Goal: Task Accomplishment & Management: Manage account settings

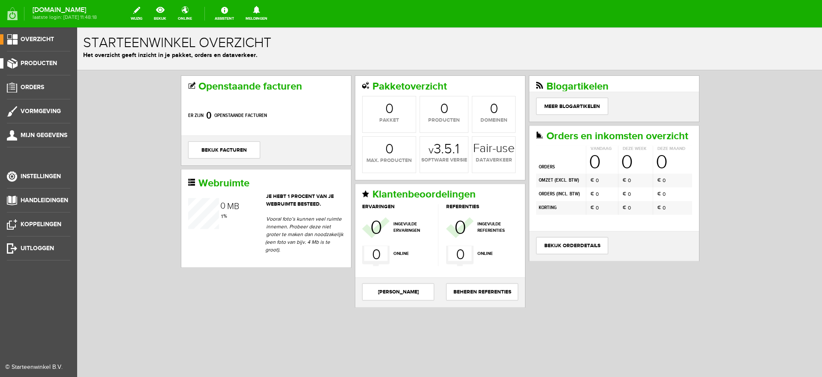
click at [37, 61] on span "Producten" at bounding box center [39, 63] width 36 height 7
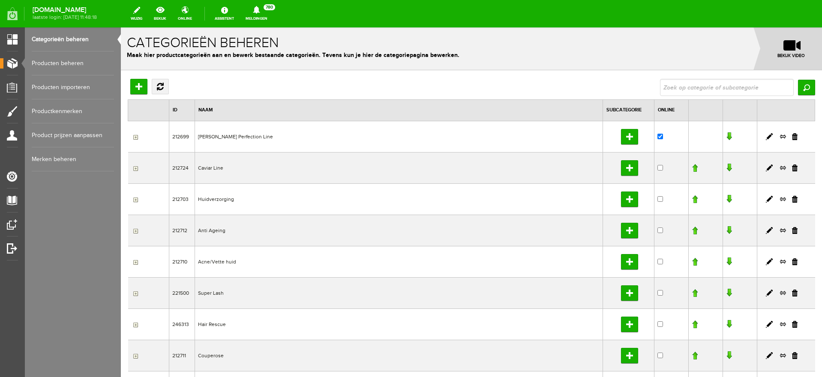
click at [54, 63] on link "Producten beheren" at bounding box center [73, 63] width 82 height 24
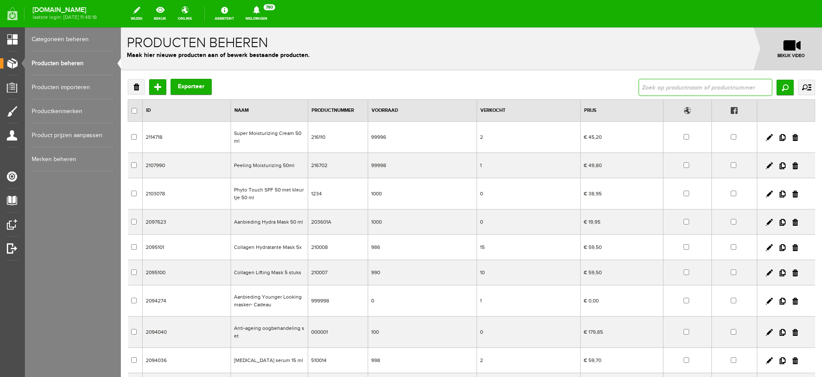
click at [661, 87] on input "text" at bounding box center [706, 87] width 134 height 17
type input "aferligne"
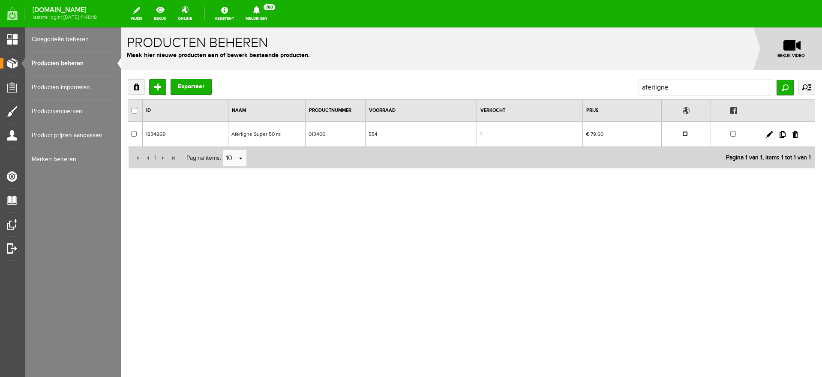
click at [686, 134] on input "checkbox" at bounding box center [686, 134] width 6 height 6
checkbox input "true"
drag, startPoint x: 699, startPoint y: 87, endPoint x: 530, endPoint y: 92, distance: 168.6
click at [530, 92] on div "Verwijderen Toevoegen Exporteer aferligne Zoeken uitgebreid zoeken Categorie [P…" at bounding box center [472, 87] width 688 height 17
type input "afina"
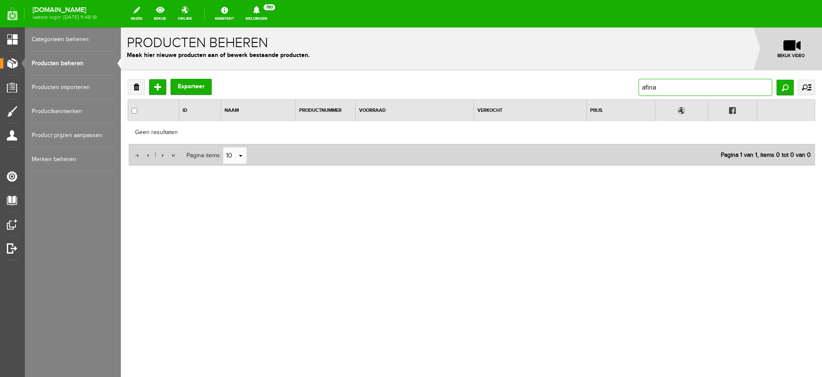
drag, startPoint x: 672, startPoint y: 85, endPoint x: 580, endPoint y: 85, distance: 91.8
click at [580, 85] on div "Verwijderen Toevoegen Exporteer afina Zoeken uitgebreid zoeken Categorie [PERSO…" at bounding box center [472, 87] width 688 height 17
type input "aha"
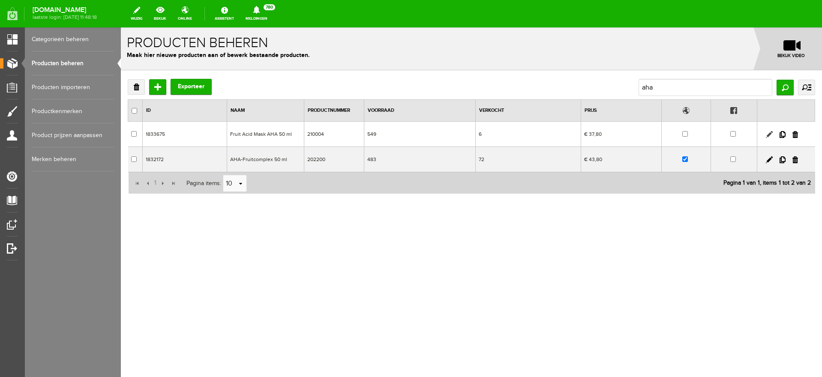
click at [769, 133] on link at bounding box center [769, 134] width 7 height 7
checkbox input "true"
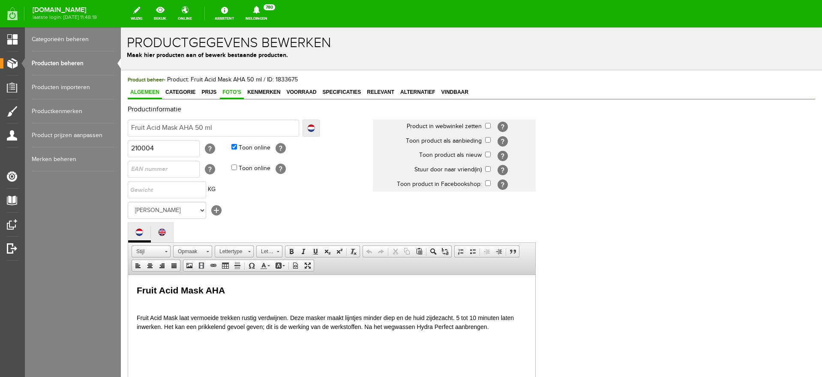
click at [235, 91] on span "Foto's" at bounding box center [232, 92] width 24 height 6
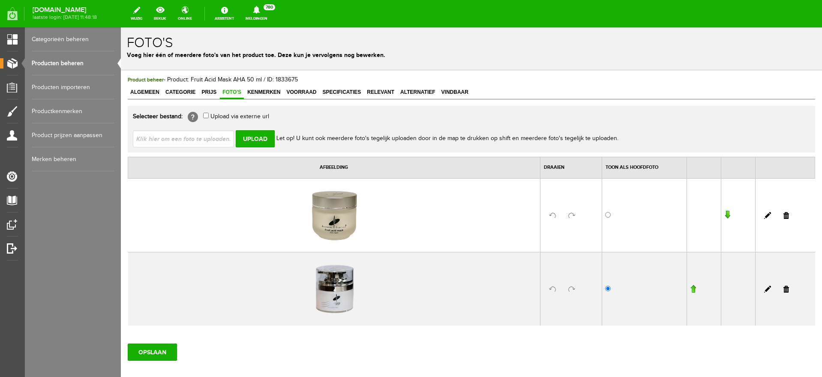
click at [57, 61] on link "Producten beheren" at bounding box center [73, 63] width 82 height 24
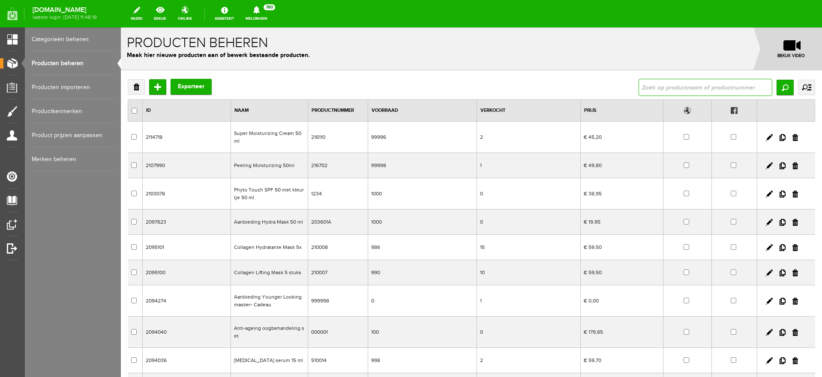
click at [653, 87] on input "text" at bounding box center [706, 87] width 134 height 17
type input "hydra mask"
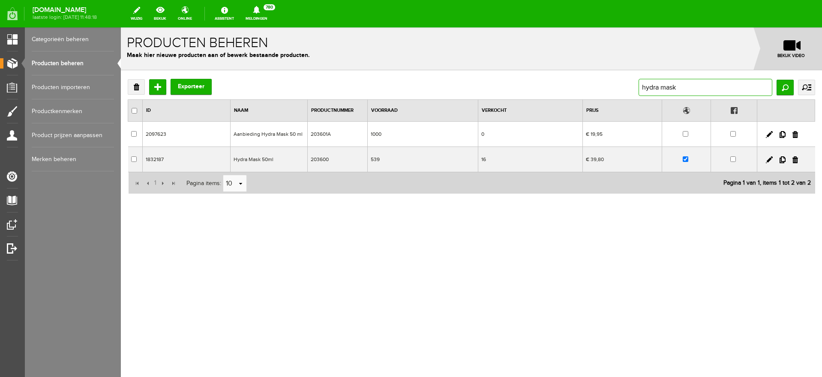
drag, startPoint x: 692, startPoint y: 87, endPoint x: 517, endPoint y: 72, distance: 175.6
click at [517, 72] on div "Verwijderen Toevoegen Exporteer hydra mask Zoeken uitgebreid zoeken Categorie […" at bounding box center [472, 164] width 702 height 188
type input "hema"
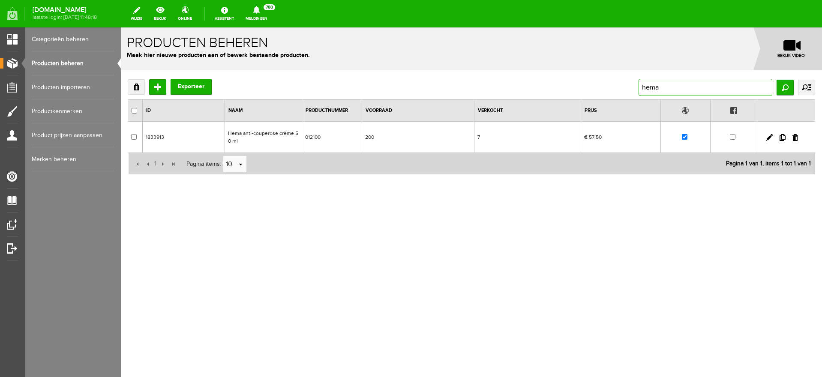
drag, startPoint x: 665, startPoint y: 87, endPoint x: 576, endPoint y: 89, distance: 89.2
click at [576, 89] on div "Verwijderen Toevoegen Exporteer hema Zoeken uitgebreid zoeken Categorie [PERSON…" at bounding box center [472, 87] width 688 height 17
type input "hydrasun"
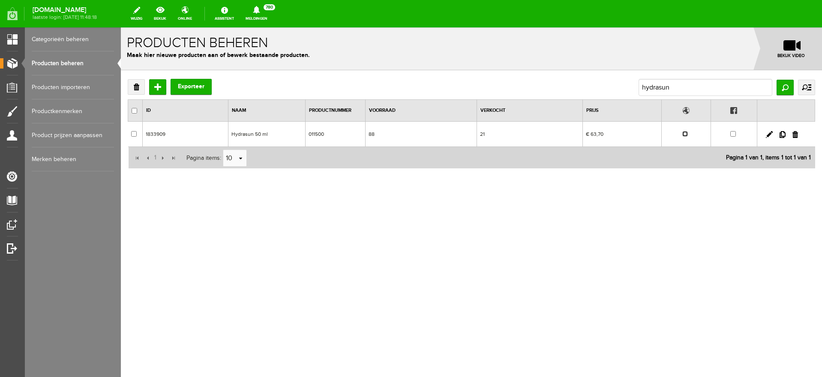
click at [686, 133] on input "checkbox" at bounding box center [686, 134] width 6 height 6
checkbox input "true"
drag, startPoint x: 690, startPoint y: 86, endPoint x: 510, endPoint y: 84, distance: 179.7
click at [510, 84] on div "Verwijderen Toevoegen Exporteer hydrasun Zoeken uitgebreid zoeken Categorie [PE…" at bounding box center [472, 87] width 688 height 17
type input "intensim"
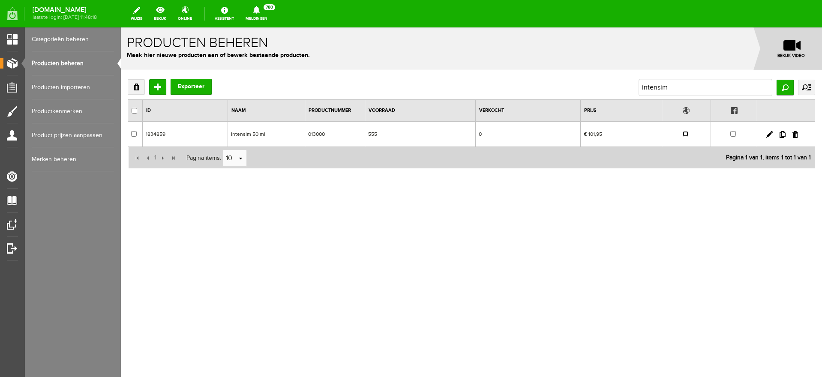
click at [687, 133] on input "checkbox" at bounding box center [686, 134] width 6 height 6
checkbox input "true"
drag, startPoint x: 691, startPoint y: 87, endPoint x: 611, endPoint y: 98, distance: 80.5
click at [611, 98] on div "Verwijderen Toevoegen Exporteer intensim Zoeken uitgebreid zoeken Categorie [PE…" at bounding box center [472, 124] width 688 height 90
type input "lait dema"
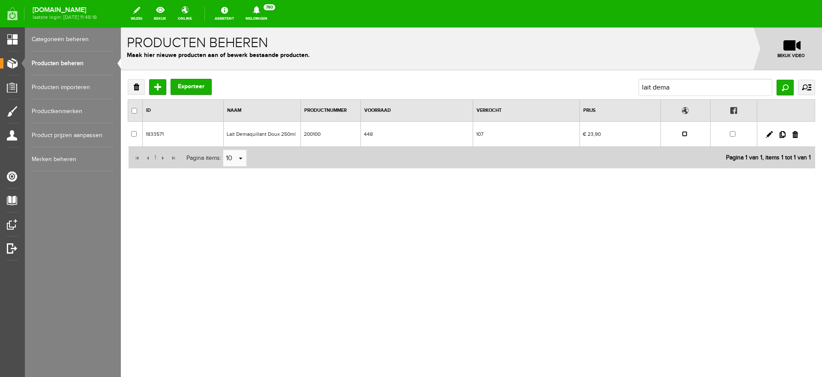
click at [686, 134] on input "checkbox" at bounding box center [685, 134] width 6 height 6
checkbox input "true"
drag, startPoint x: 678, startPoint y: 90, endPoint x: 623, endPoint y: 93, distance: 55.4
click at [623, 93] on div "Verwijderen Toevoegen Exporteer lait dema Zoeken uitgebreid zoeken Categorie [P…" at bounding box center [472, 87] width 688 height 17
type input "lipos"
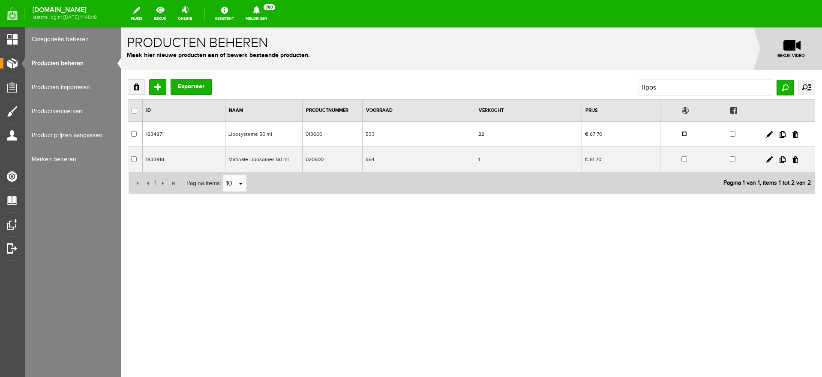
click at [687, 134] on input "checkbox" at bounding box center [685, 134] width 6 height 6
checkbox input "true"
drag, startPoint x: 660, startPoint y: 88, endPoint x: 544, endPoint y: 89, distance: 115.8
click at [544, 89] on div "Verwijderen Toevoegen Exporteer lipos Zoeken uitgebreid zoeken Categorie [PERSO…" at bounding box center [472, 87] width 688 height 17
type input "sebor"
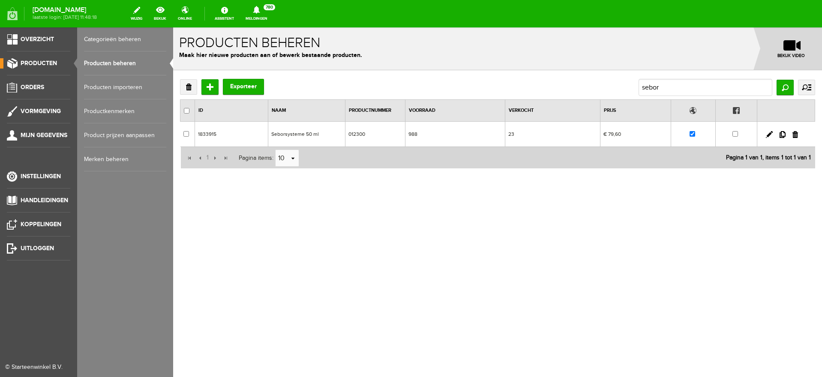
click at [94, 41] on link "Categorieën beheren" at bounding box center [125, 39] width 82 height 24
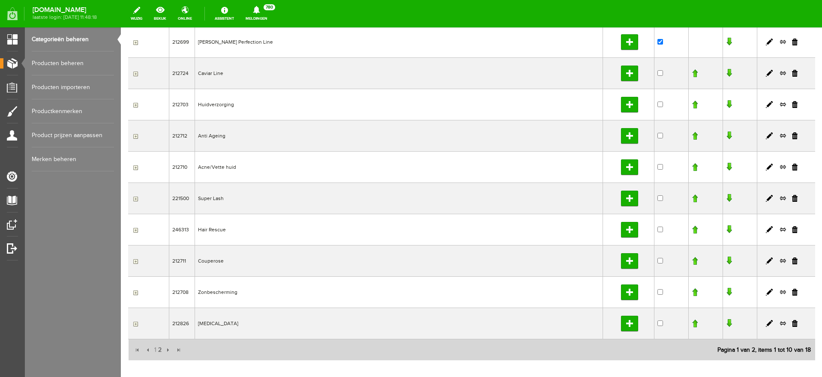
scroll to position [107, 0]
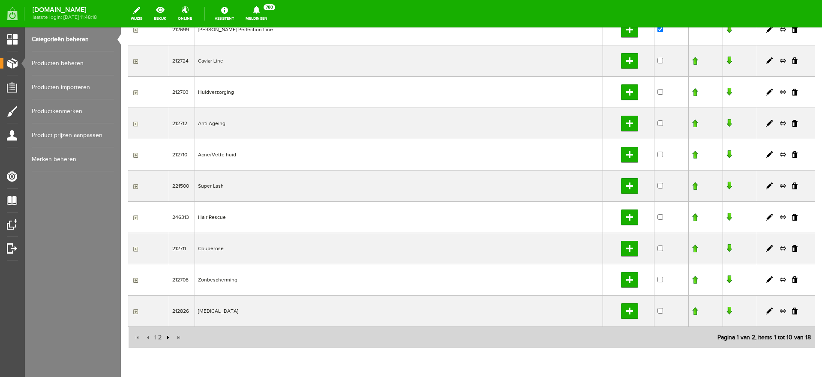
click at [166, 338] on input "button" at bounding box center [167, 337] width 9 height 9
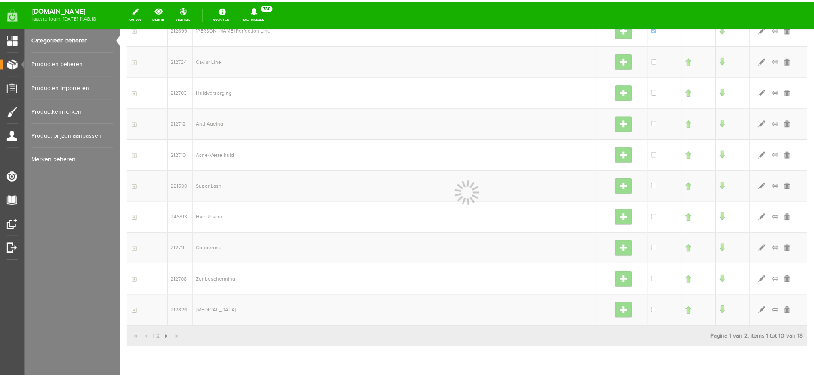
scroll to position [80, 0]
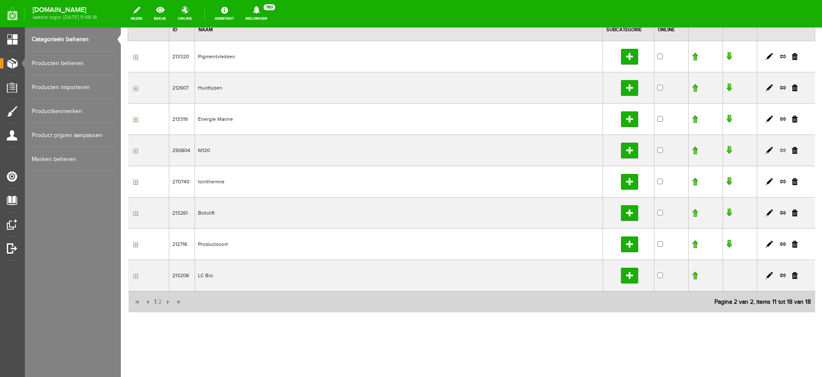
click at [780, 150] on link at bounding box center [783, 151] width 7 height 8
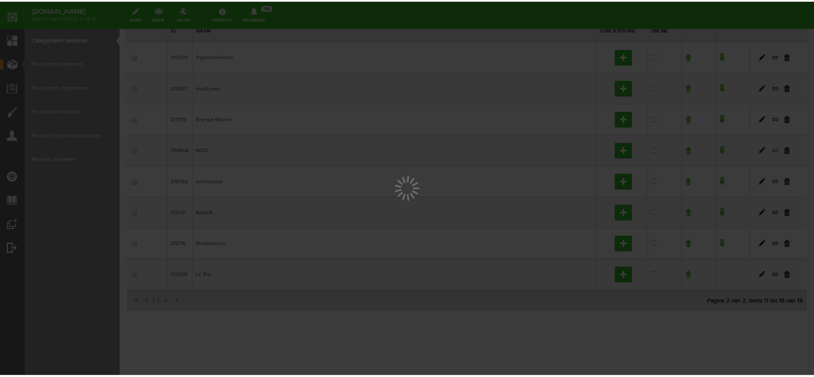
scroll to position [0, 0]
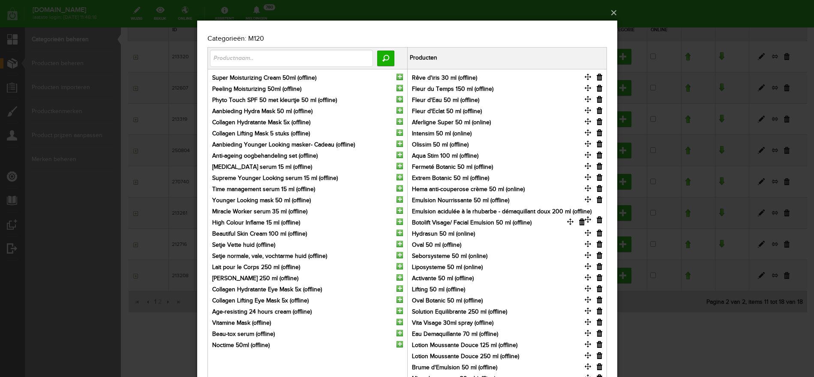
click at [600, 76] on input "button" at bounding box center [599, 77] width 6 height 7
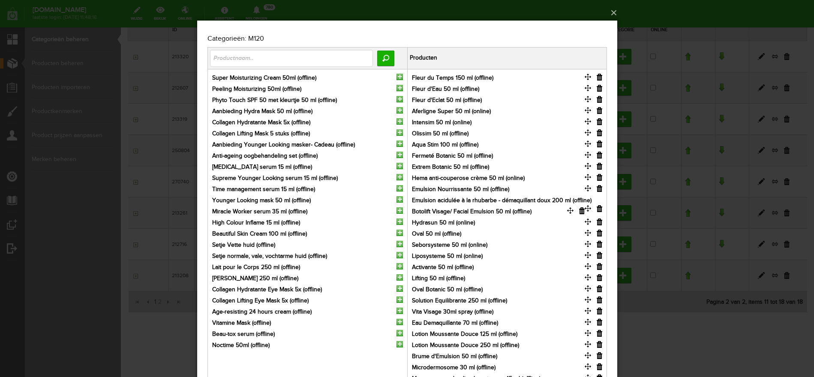
click at [599, 76] on input "button" at bounding box center [599, 77] width 6 height 7
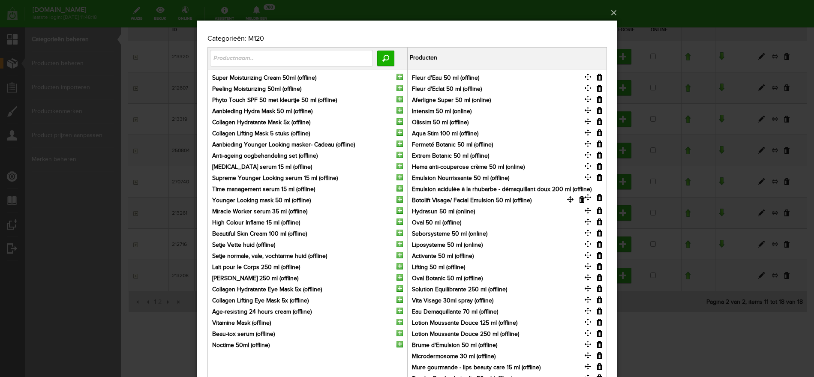
click at [599, 77] on input "button" at bounding box center [599, 77] width 6 height 7
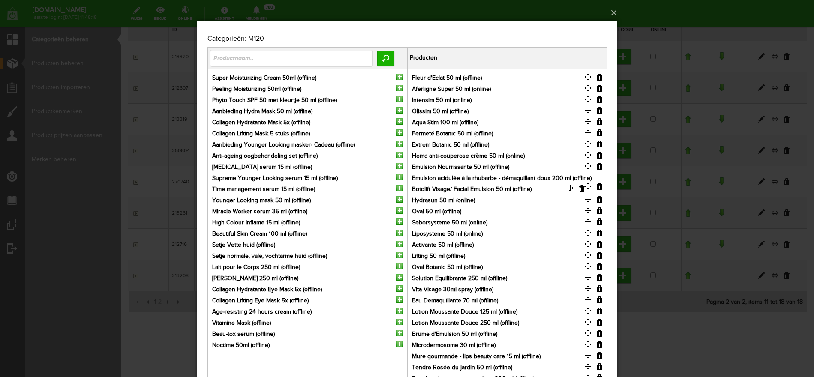
click at [599, 77] on input "button" at bounding box center [599, 77] width 6 height 7
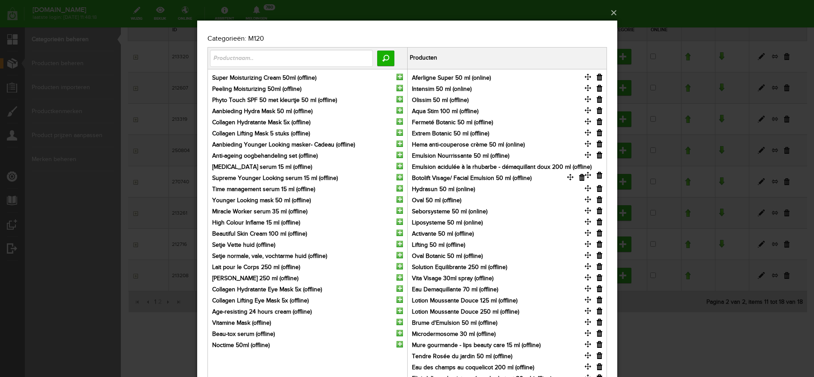
click at [597, 100] on input "button" at bounding box center [599, 99] width 6 height 7
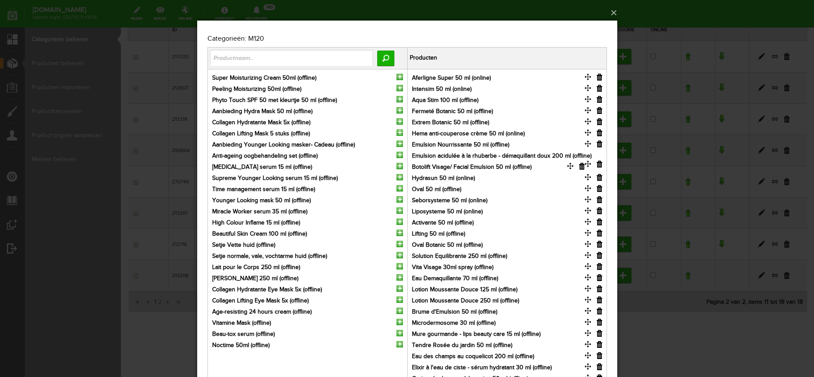
click at [599, 100] on input "button" at bounding box center [599, 99] width 6 height 7
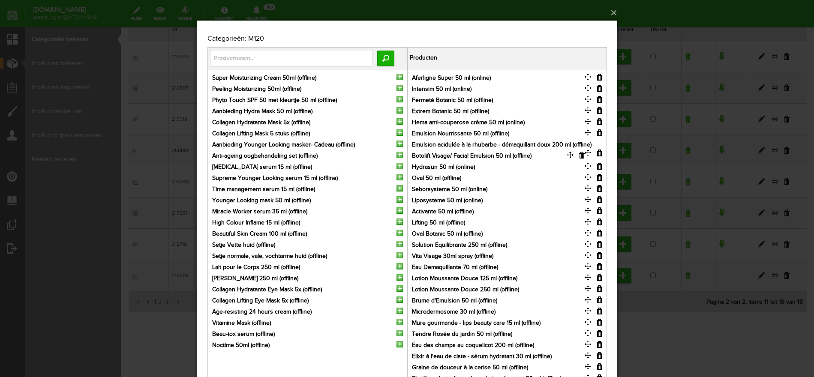
click at [600, 100] on input "button" at bounding box center [599, 99] width 6 height 7
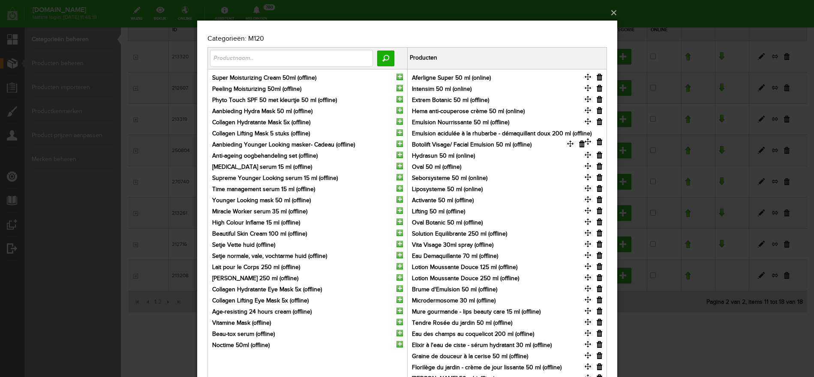
click at [596, 99] on input "button" at bounding box center [599, 99] width 6 height 7
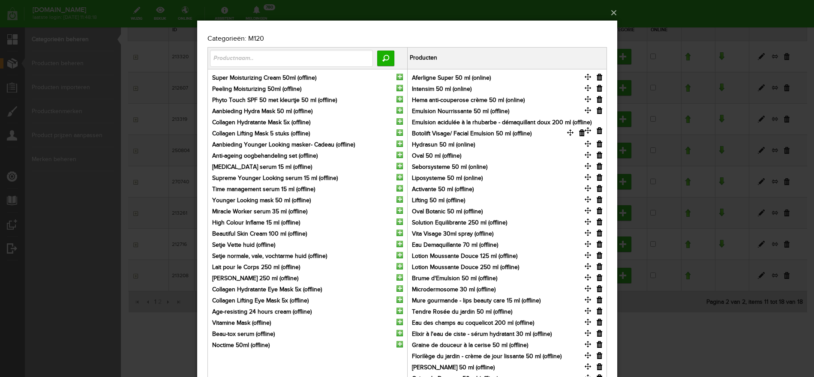
click at [599, 111] on input "button" at bounding box center [599, 110] width 6 height 7
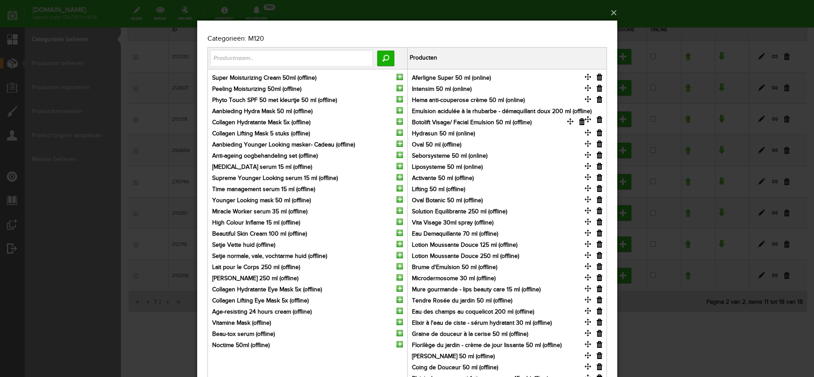
click at [599, 116] on input "button" at bounding box center [599, 119] width 6 height 7
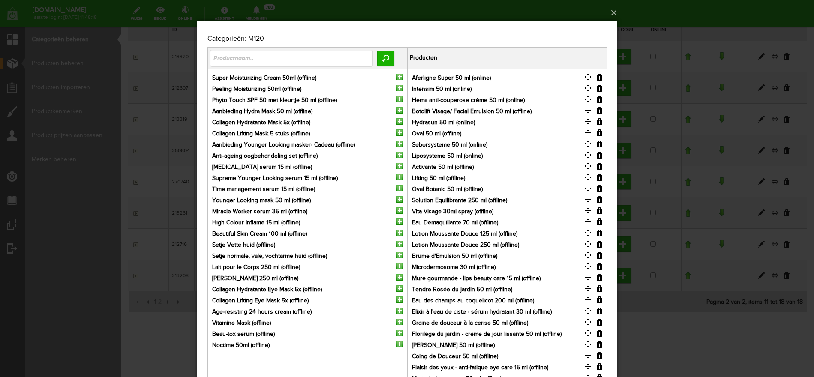
click at [596, 134] on input "button" at bounding box center [599, 133] width 6 height 7
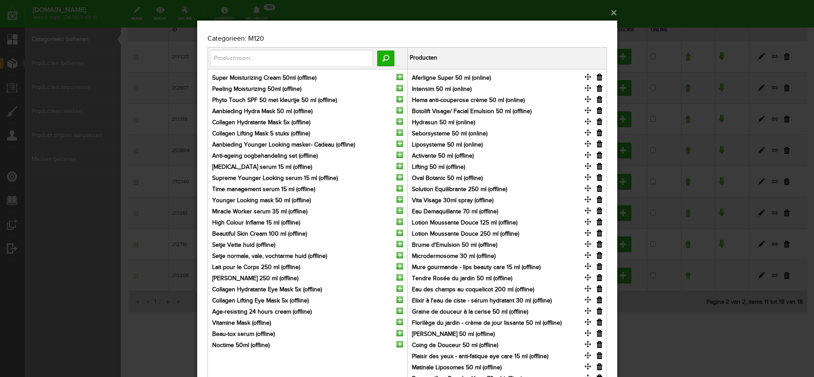
click at [597, 157] on input "button" at bounding box center [599, 155] width 6 height 7
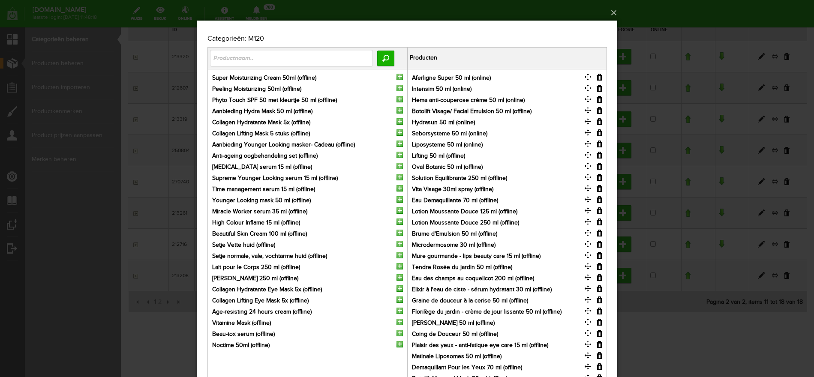
click at [599, 157] on input "button" at bounding box center [599, 155] width 6 height 7
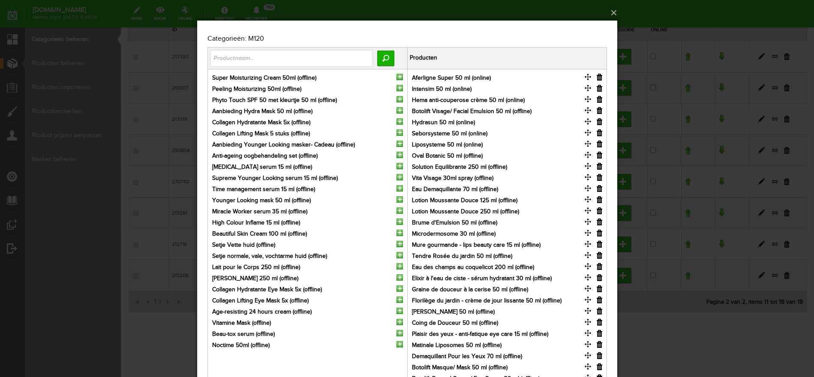
click at [598, 157] on input "button" at bounding box center [599, 155] width 6 height 7
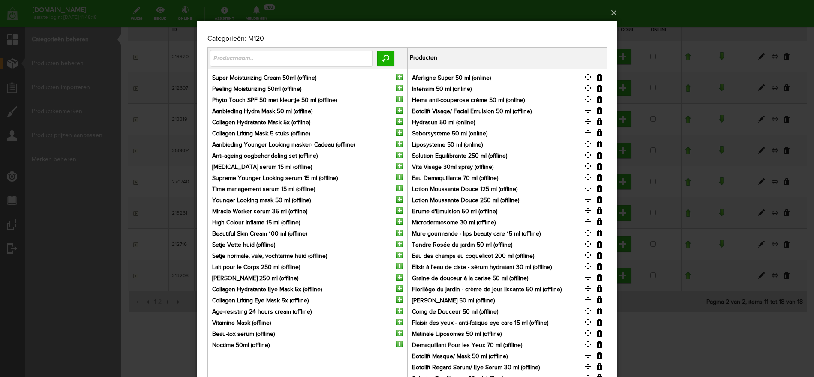
click at [597, 211] on input "button" at bounding box center [599, 211] width 6 height 7
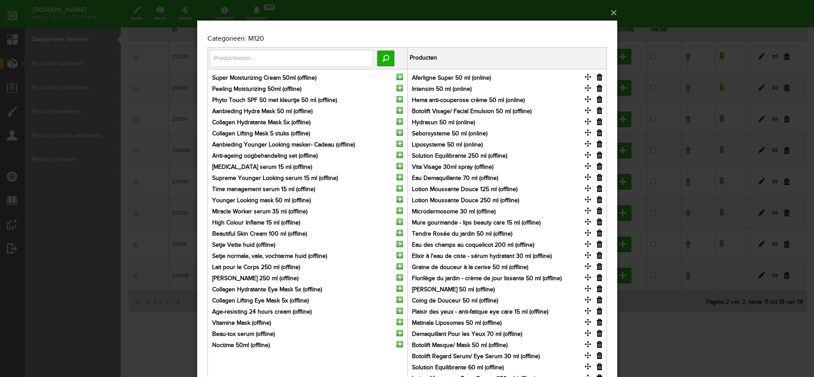
click at [598, 198] on input "button" at bounding box center [599, 199] width 6 height 7
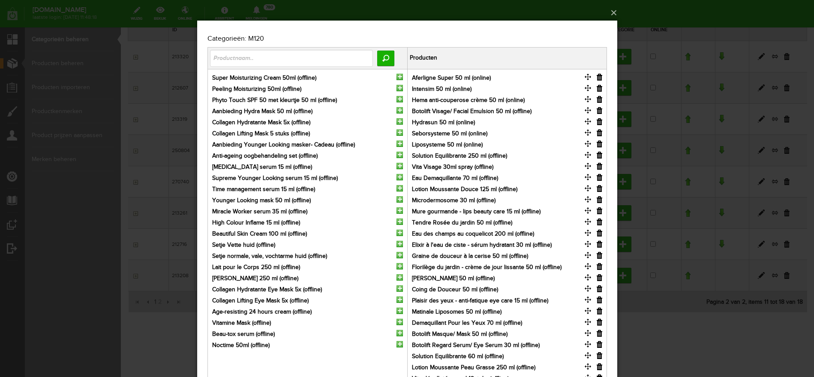
click at [599, 188] on input "button" at bounding box center [599, 188] width 6 height 7
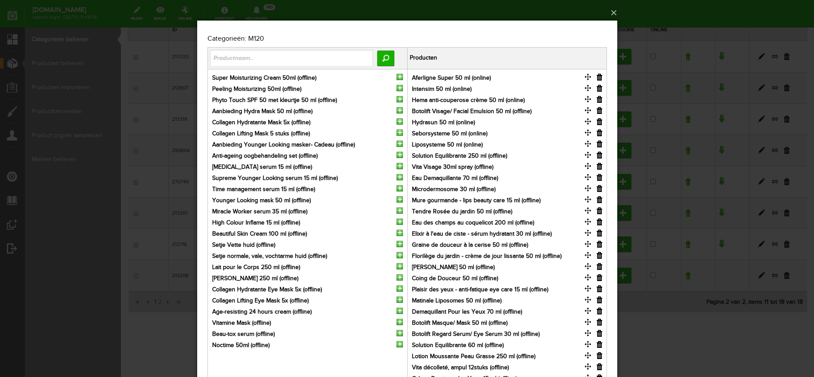
click at [601, 178] on input "button" at bounding box center [599, 177] width 6 height 7
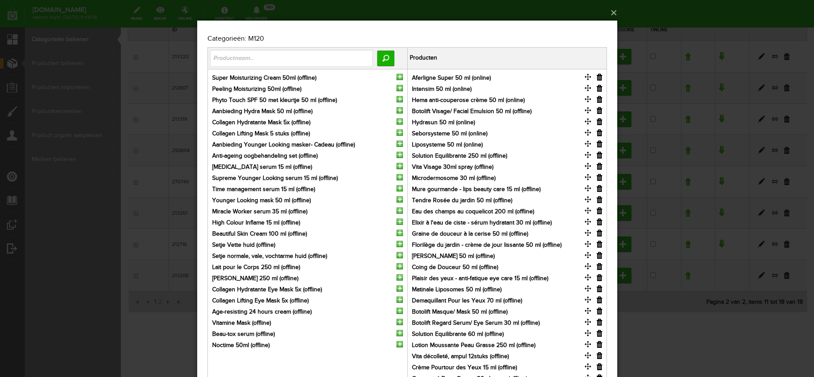
scroll to position [44, 0]
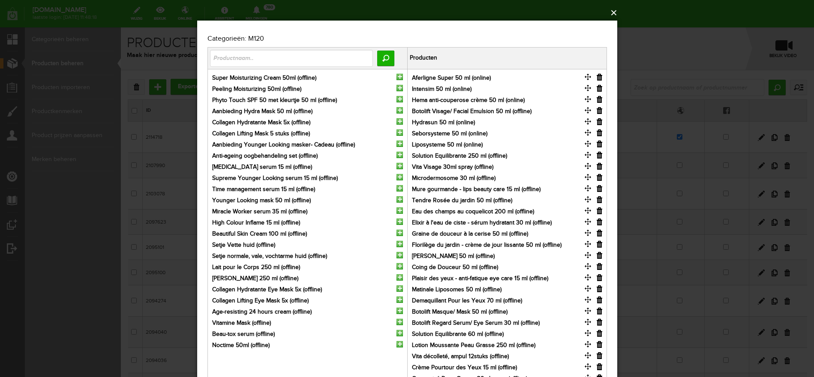
click at [615, 12] on button "×" at bounding box center [410, 12] width 420 height 19
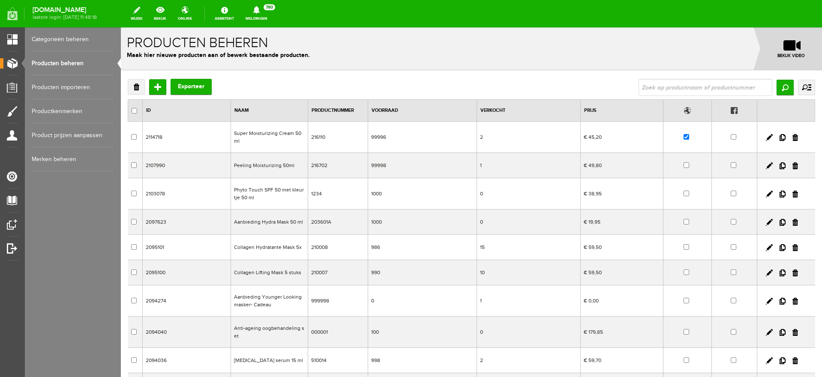
click at [55, 61] on link "Producten beheren" at bounding box center [73, 63] width 82 height 24
click at [650, 88] on input "text" at bounding box center [706, 87] width 134 height 17
type input "concent"
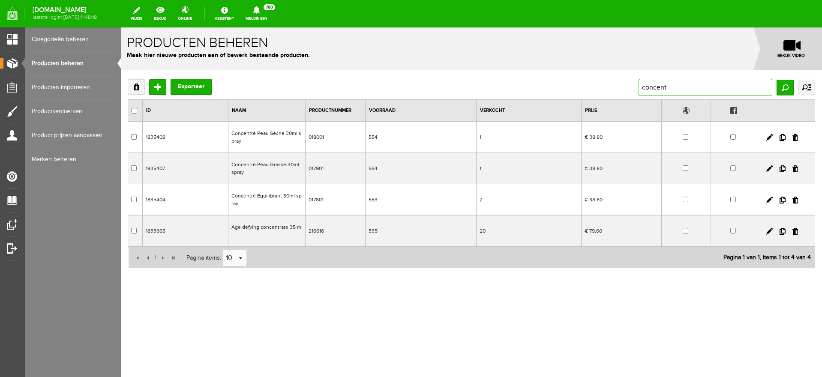
drag, startPoint x: 637, startPoint y: 97, endPoint x: 536, endPoint y: 102, distance: 100.5
click at [536, 102] on div "Verwijderen Toevoegen Exporteer concent Zoeken uitgebreid zoeken Categorie [PER…" at bounding box center [472, 174] width 688 height 190
type input "metasys"
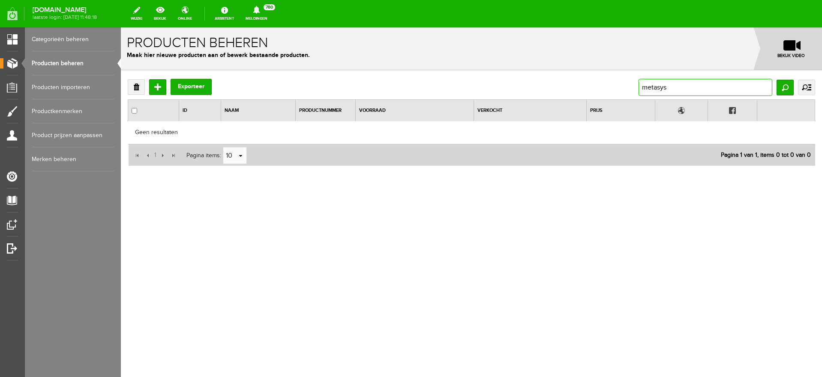
drag, startPoint x: 674, startPoint y: 85, endPoint x: 555, endPoint y: 88, distance: 118.8
click at [555, 88] on div "Verwijderen Toevoegen Exporteer metasys Zoeken uitgebreid zoeken Categorie [PER…" at bounding box center [472, 87] width 688 height 17
type input "meta"
drag, startPoint x: 606, startPoint y: 90, endPoint x: 486, endPoint y: 94, distance: 120.6
click at [498, 94] on div "Verwijderen Toevoegen Exporteer meta Zoeken uitgebreid zoeken Categorie [PERSON…" at bounding box center [472, 87] width 688 height 17
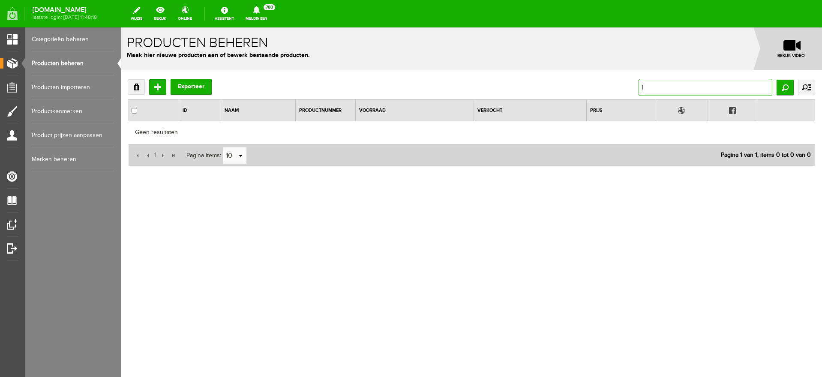
type input "lc"
drag, startPoint x: 662, startPoint y: 89, endPoint x: 631, endPoint y: 89, distance: 30.9
click at [631, 89] on div "Verwijderen Toevoegen Exporteer lc Zoeken uitgebreid zoeken Categorie [PERSON_N…" at bounding box center [472, 87] width 688 height 17
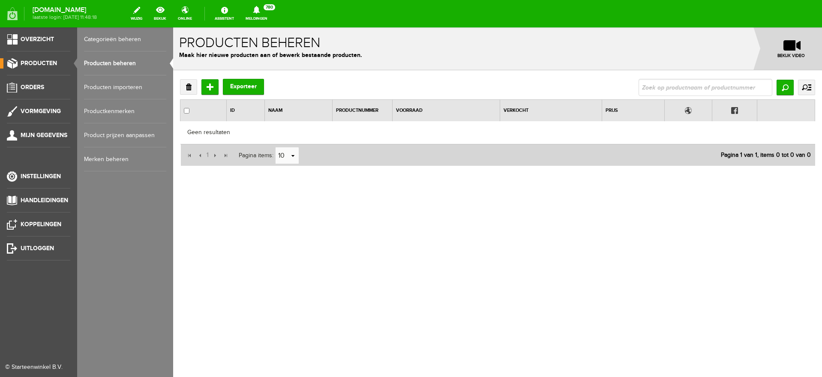
click at [93, 37] on link "Categorieën beheren" at bounding box center [125, 39] width 82 height 24
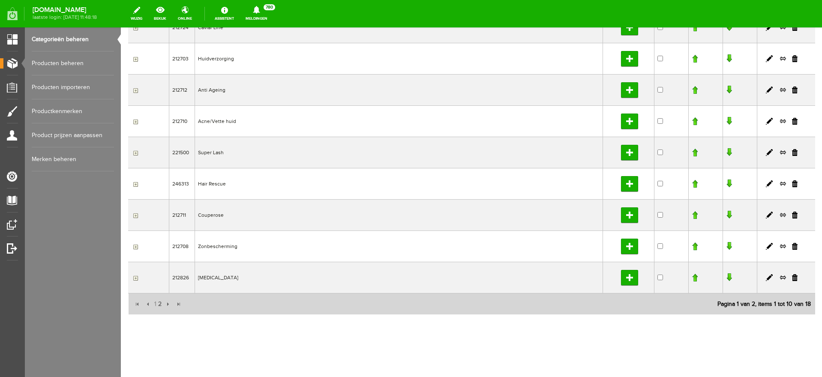
scroll to position [143, 0]
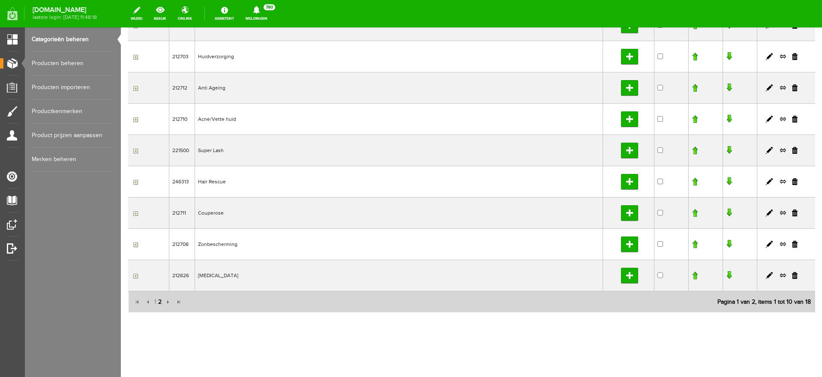
click at [160, 302] on span "2" at bounding box center [159, 302] width 5 height 17
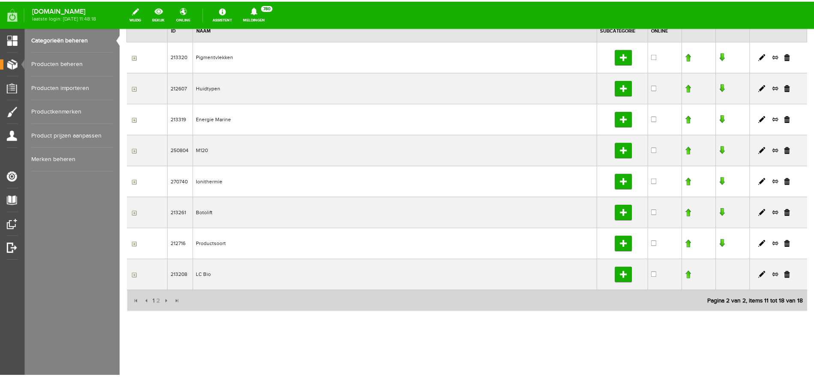
scroll to position [80, 0]
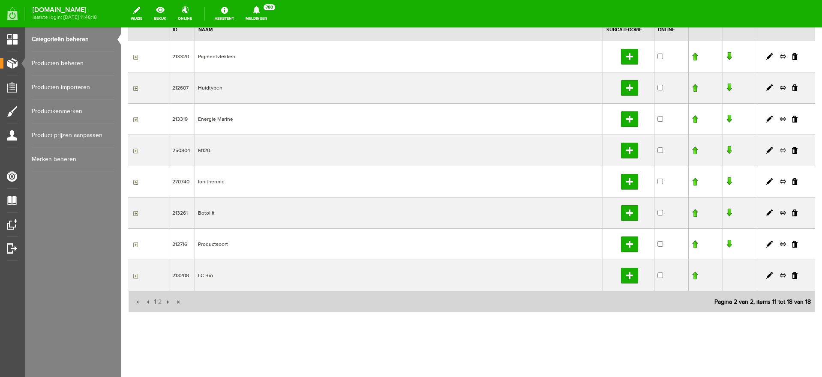
click at [780, 151] on link at bounding box center [783, 151] width 7 height 8
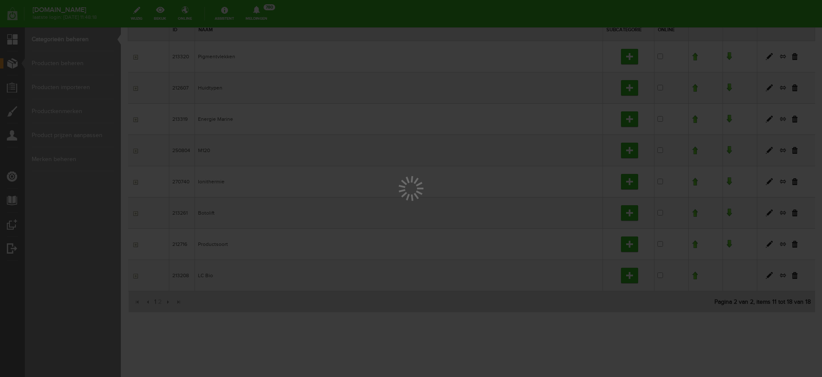
scroll to position [0, 0]
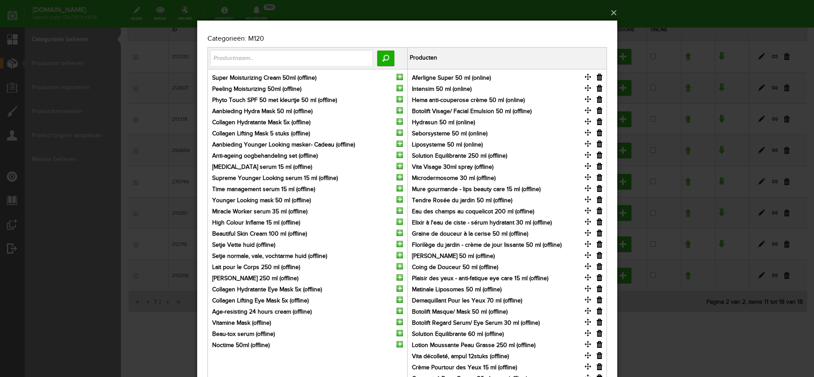
click at [599, 109] on input "button" at bounding box center [599, 110] width 6 height 7
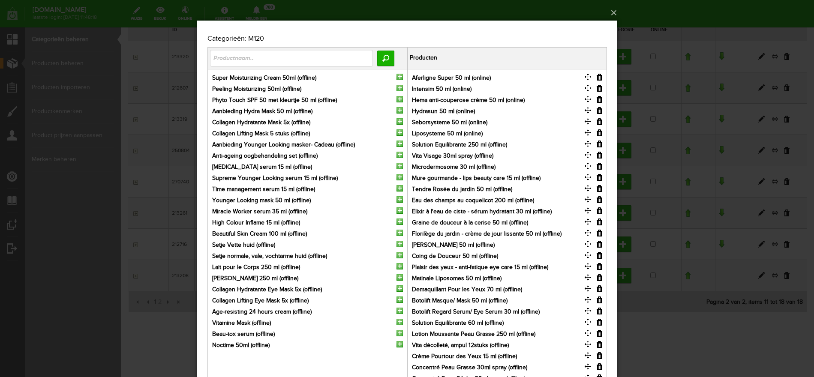
click at [599, 166] on input "button" at bounding box center [599, 166] width 6 height 7
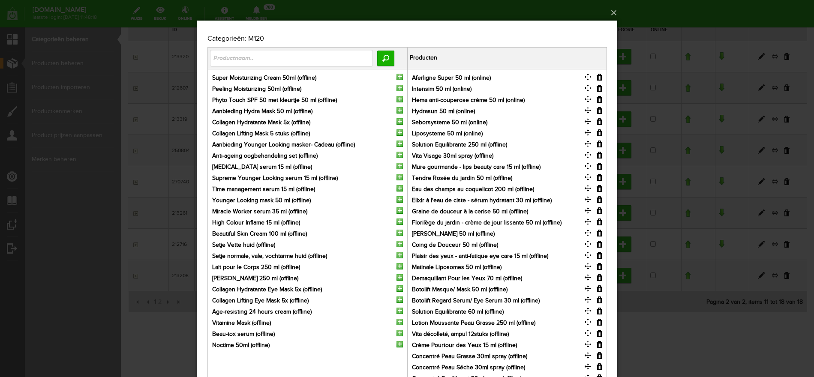
click at [599, 156] on input "button" at bounding box center [599, 155] width 6 height 7
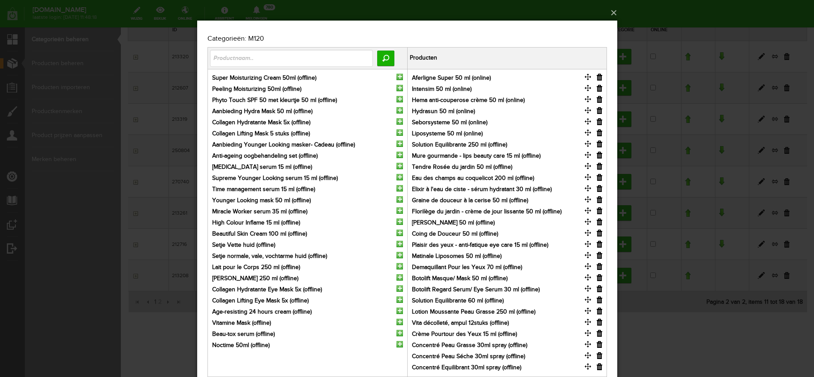
click at [599, 156] on input "button" at bounding box center [599, 155] width 6 height 7
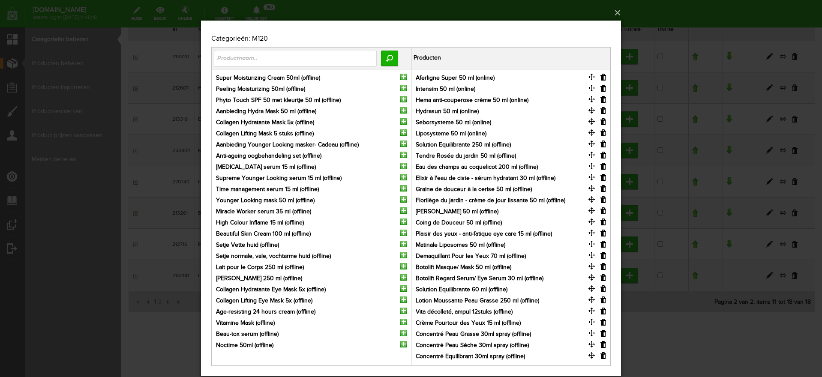
click at [604, 154] on input "button" at bounding box center [604, 155] width 6 height 7
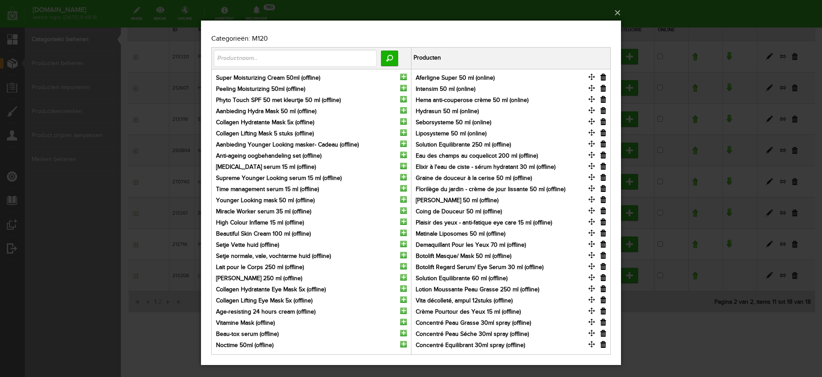
click at [604, 154] on input "button" at bounding box center [604, 155] width 6 height 7
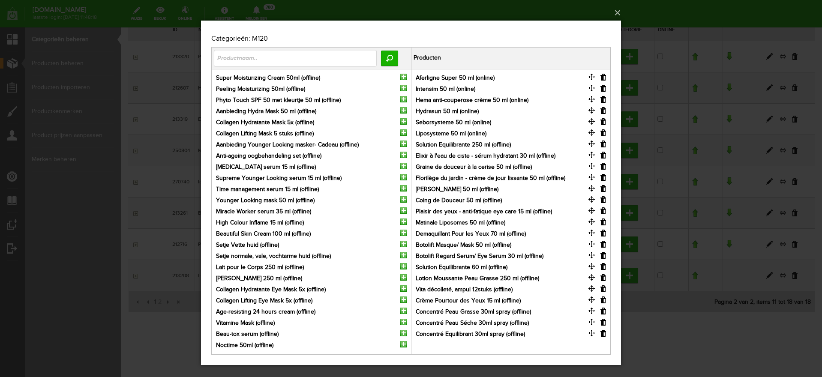
click at [605, 154] on input "button" at bounding box center [604, 155] width 6 height 7
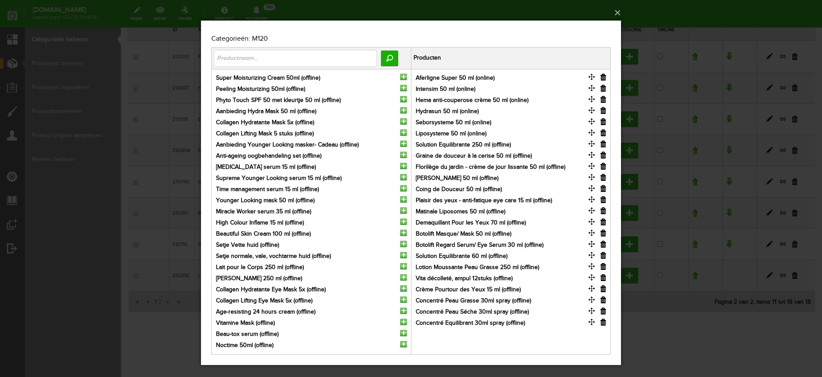
click at [604, 155] on input "button" at bounding box center [604, 155] width 6 height 7
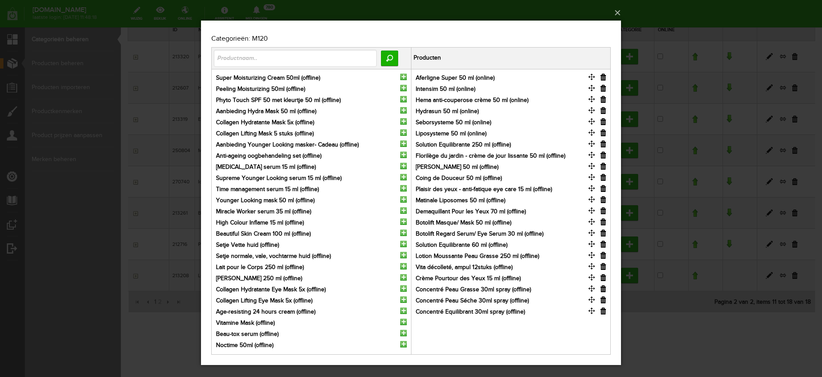
click at [604, 155] on input "button" at bounding box center [604, 155] width 6 height 7
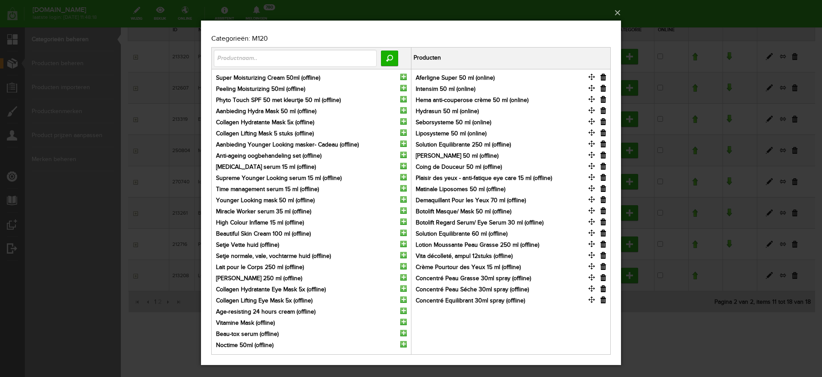
click at [604, 155] on input "button" at bounding box center [604, 155] width 6 height 7
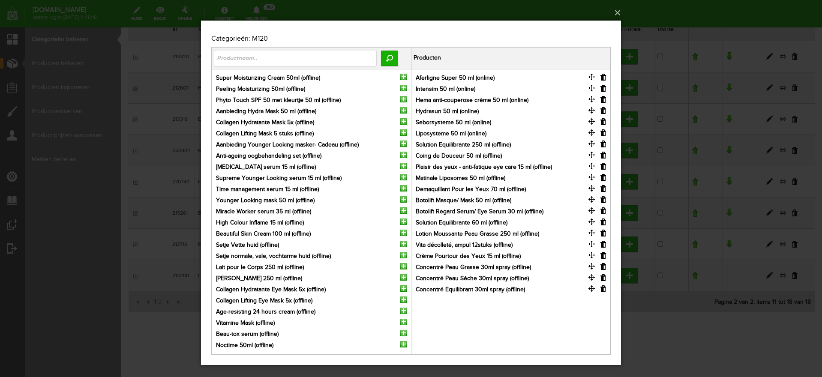
click at [604, 155] on input "button" at bounding box center [604, 155] width 6 height 7
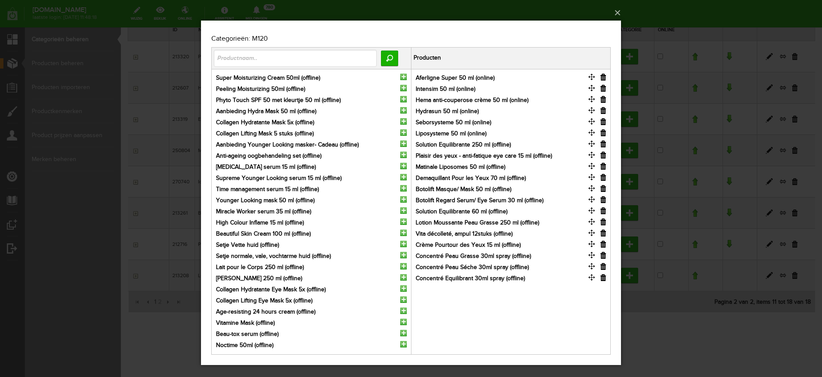
click at [604, 155] on input "button" at bounding box center [604, 155] width 6 height 7
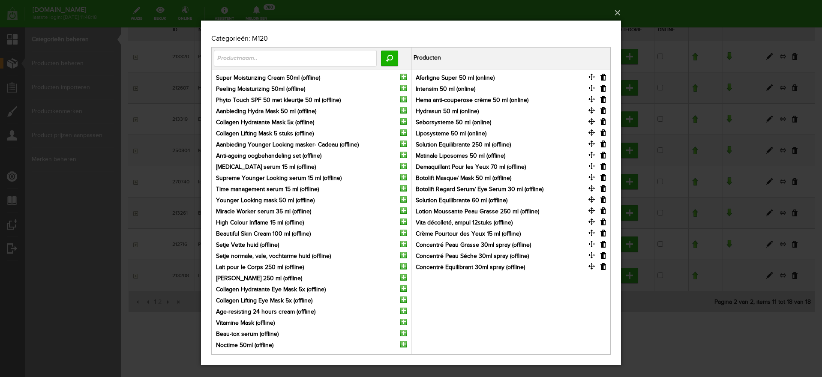
click at [604, 155] on input "button" at bounding box center [604, 155] width 6 height 7
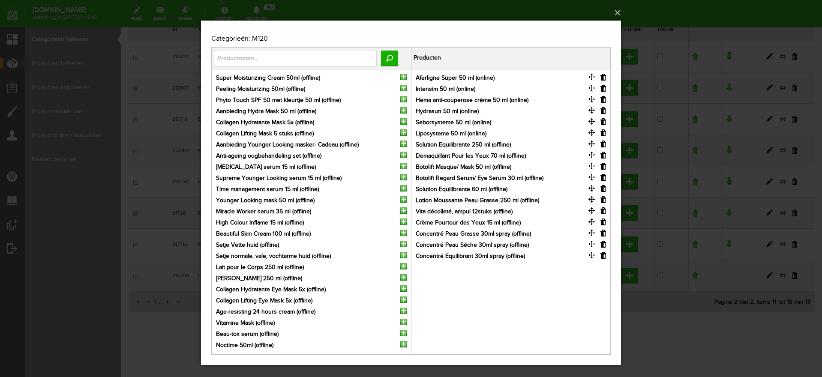
click at [604, 155] on input "button" at bounding box center [604, 155] width 6 height 7
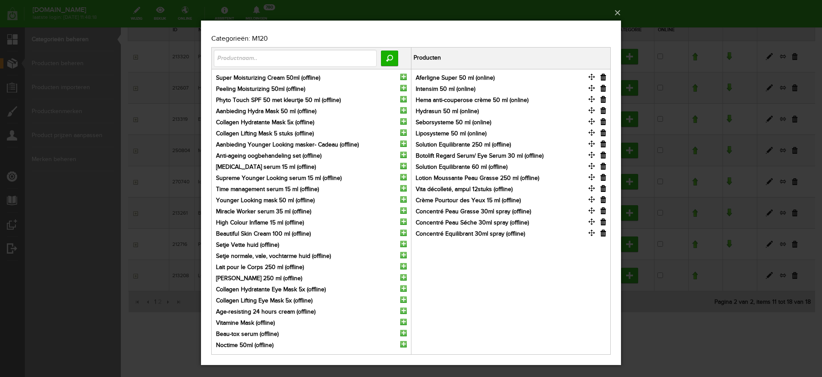
click at [604, 155] on input "button" at bounding box center [604, 155] width 6 height 7
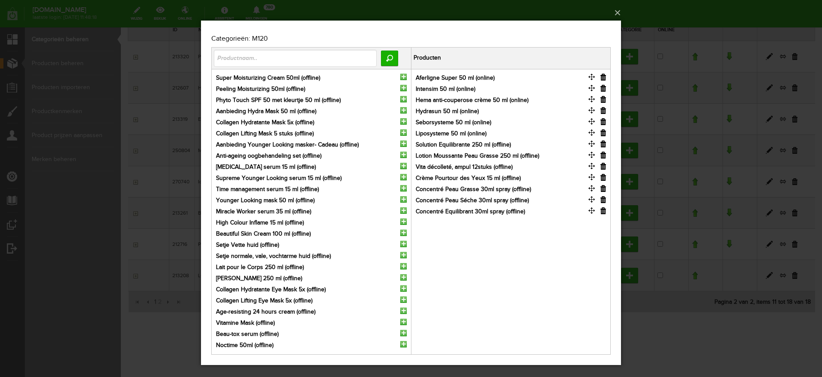
click at [604, 155] on input "button" at bounding box center [604, 155] width 6 height 7
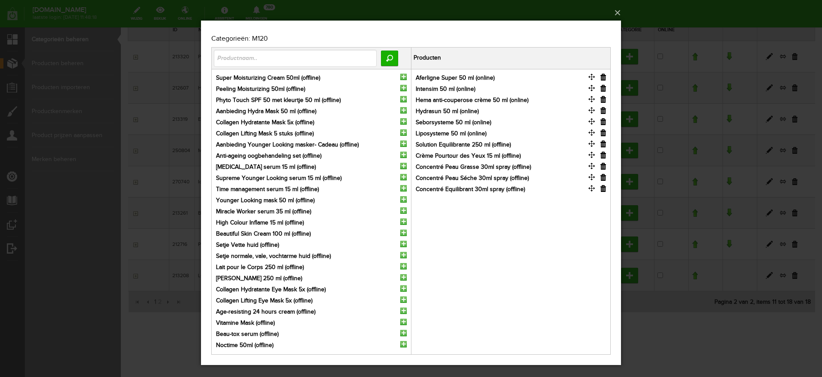
click at [604, 155] on input "button" at bounding box center [604, 155] width 6 height 7
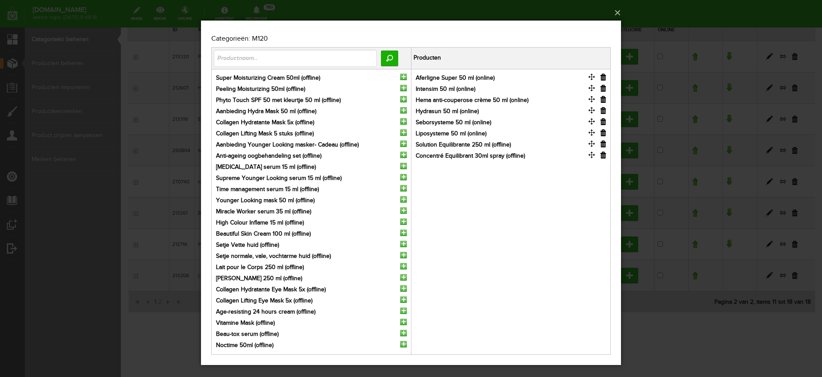
click at [604, 155] on input "button" at bounding box center [604, 155] width 6 height 7
click at [602, 145] on input "button" at bounding box center [604, 144] width 6 height 7
click at [236, 57] on input "text" at bounding box center [295, 58] width 163 height 17
type input "gommage"
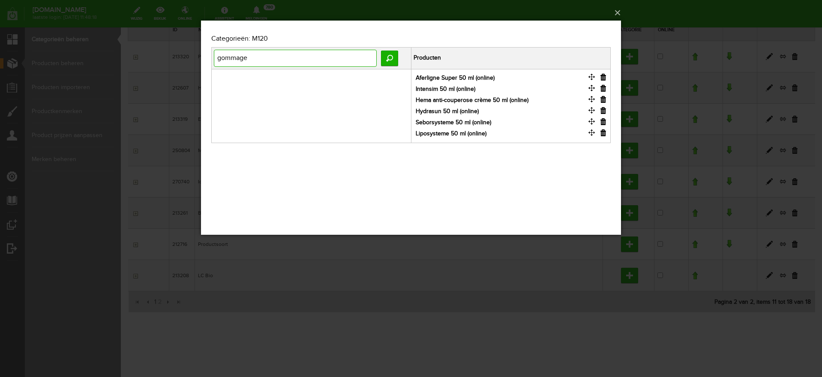
drag, startPoint x: 256, startPoint y: 57, endPoint x: 316, endPoint y: 81, distance: 64.2
click at [201, 61] on html "x Categorieën: M120 gommage Zoeken Producten Aferligne Super 50 ml (online) Int…" at bounding box center [411, 128] width 420 height 214
type input "lait dema"
click at [406, 76] on input "button" at bounding box center [404, 77] width 6 height 6
drag, startPoint x: 257, startPoint y: 57, endPoint x: 203, endPoint y: 53, distance: 54.1
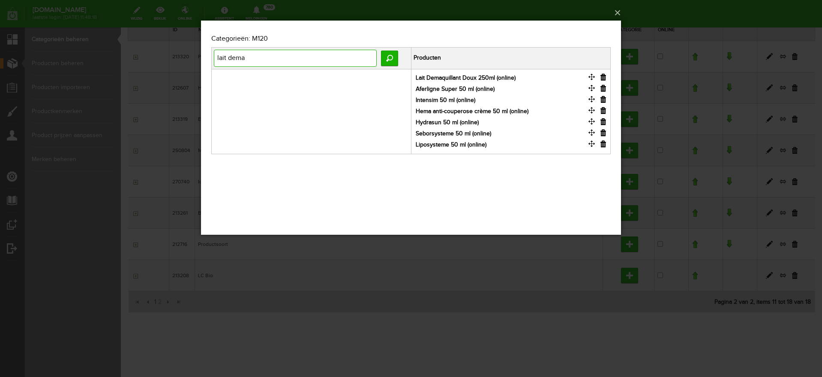
click at [203, 53] on body "x Categorieën: M120 lait dema Zoeken Producten Lait Demaquillant Doux 250ml (on…" at bounding box center [411, 128] width 420 height 214
type input "aha"
click at [387, 55] on input "Zoeken" at bounding box center [389, 58] width 17 height 15
click at [618, 10] on button "×" at bounding box center [414, 12] width 420 height 19
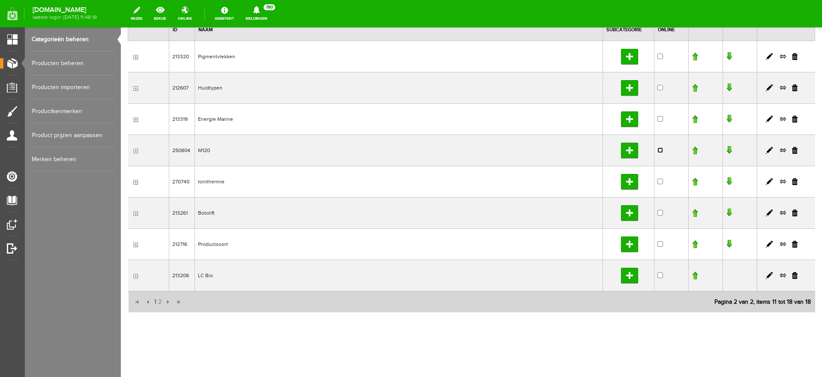
click at [658, 151] on input "checkbox" at bounding box center [661, 151] width 6 height 6
checkbox input "true"
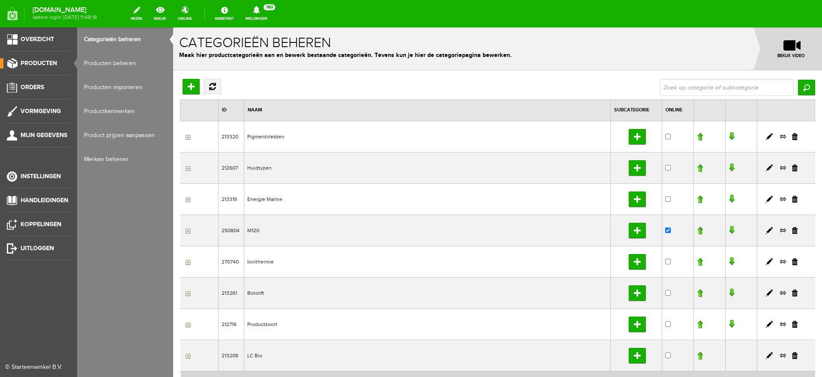
click at [39, 63] on span "Producten" at bounding box center [39, 63] width 36 height 7
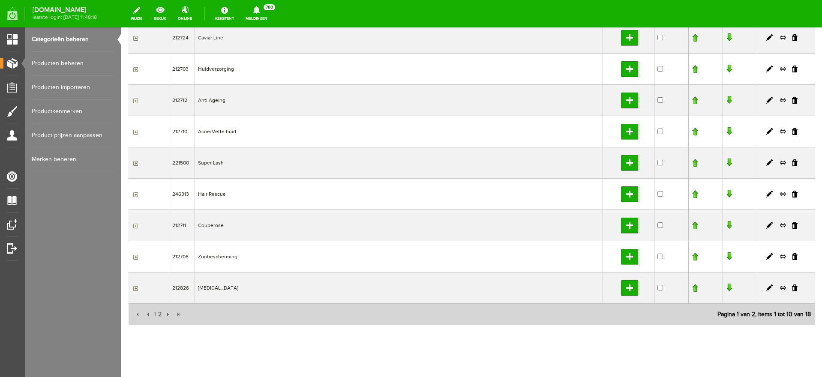
scroll to position [143, 0]
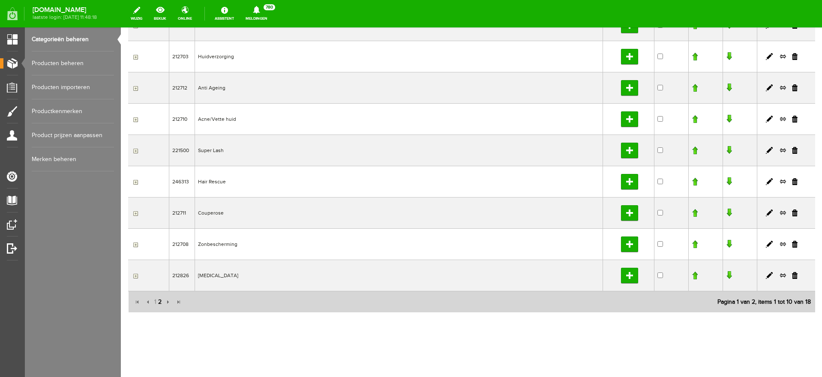
click at [159, 301] on span "2" at bounding box center [159, 302] width 5 height 17
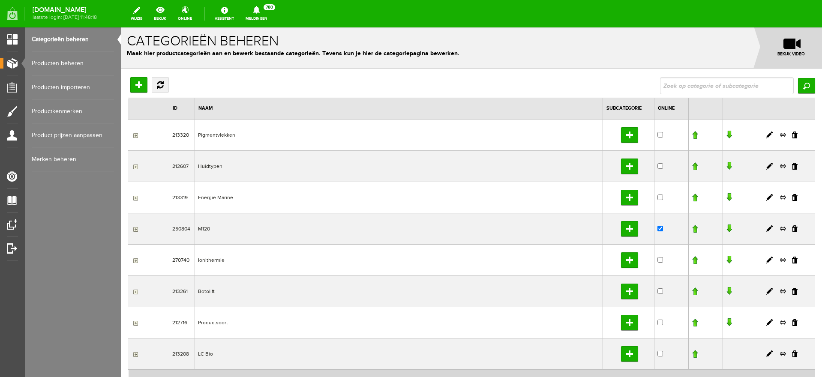
scroll to position [0, 0]
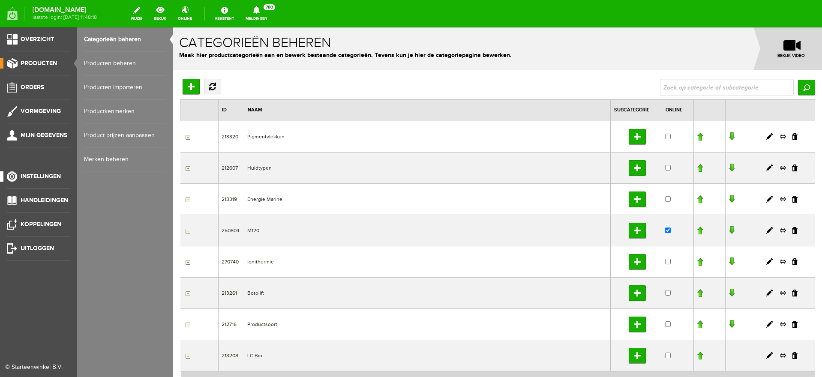
click at [28, 177] on span "Instellingen" at bounding box center [41, 176] width 40 height 7
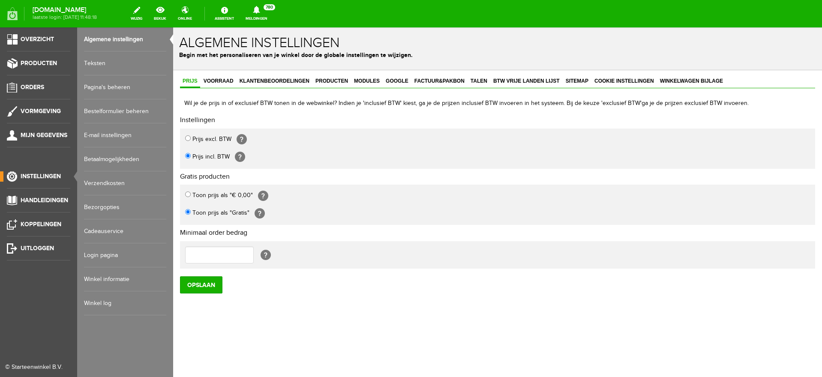
click at [106, 86] on link "Pagina's beheren" at bounding box center [125, 87] width 82 height 24
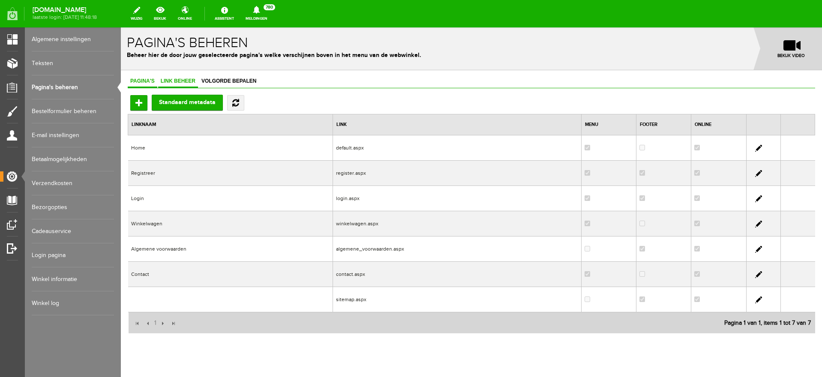
click at [178, 82] on span "Link beheer" at bounding box center [178, 81] width 40 height 6
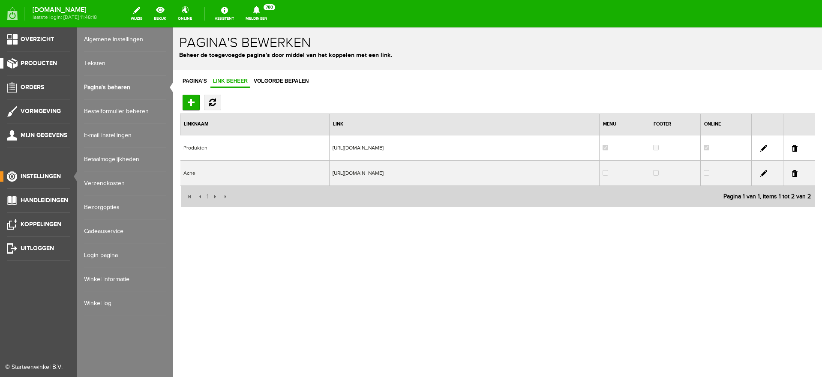
click at [38, 61] on span "Producten" at bounding box center [39, 63] width 36 height 7
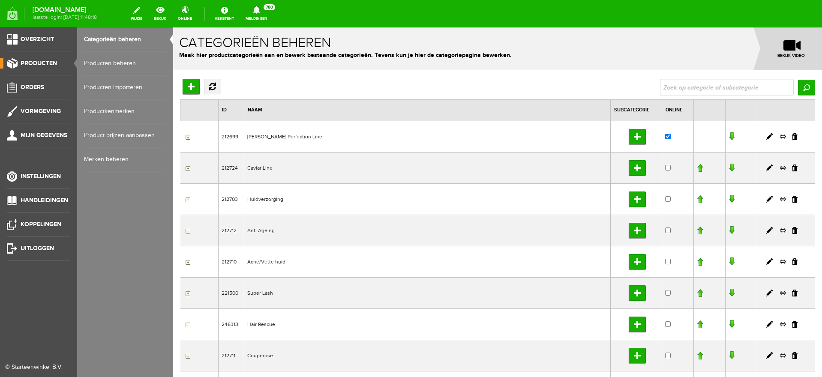
click at [115, 37] on link "Categorieën beheren" at bounding box center [125, 39] width 82 height 24
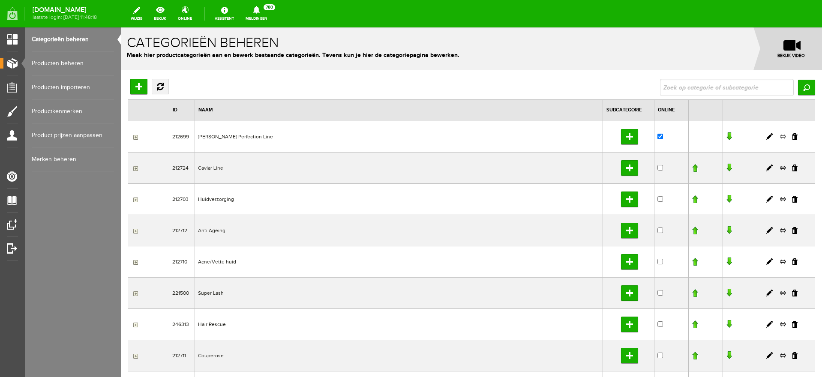
click at [780, 137] on link at bounding box center [783, 137] width 7 height 8
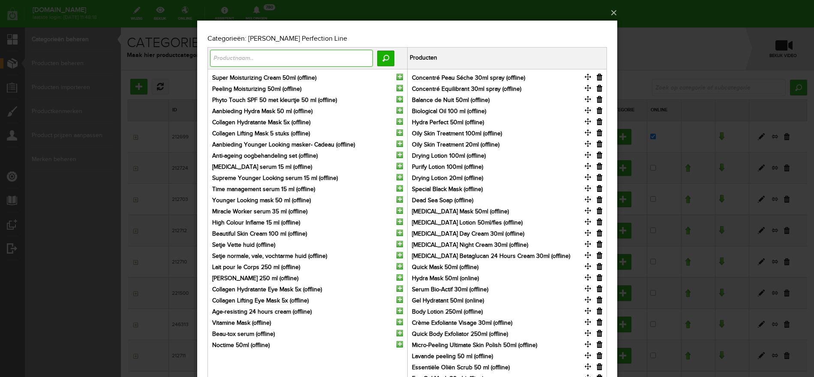
click at [236, 56] on input "text" at bounding box center [291, 58] width 163 height 17
type input "aferligne"
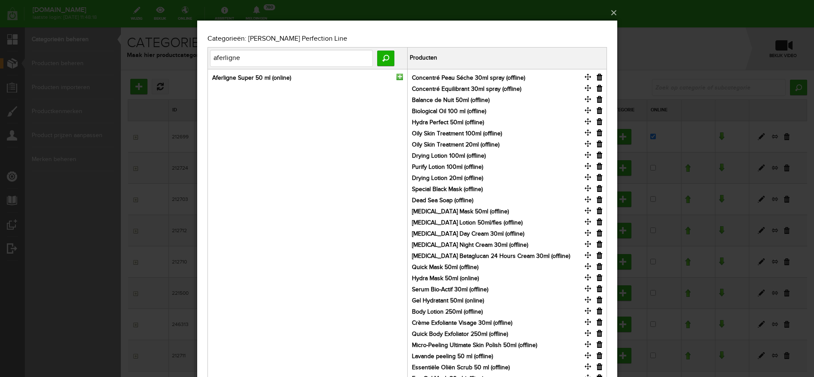
click at [400, 75] on input "button" at bounding box center [399, 77] width 6 height 6
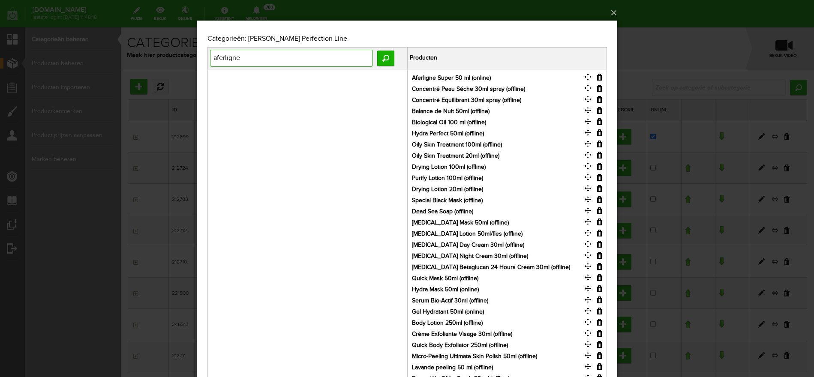
drag, startPoint x: 253, startPoint y: 60, endPoint x: 96, endPoint y: 53, distance: 158.0
type input "hema"
click at [386, 56] on input "Zoeken" at bounding box center [385, 58] width 17 height 15
click at [400, 76] on input "button" at bounding box center [399, 77] width 6 height 6
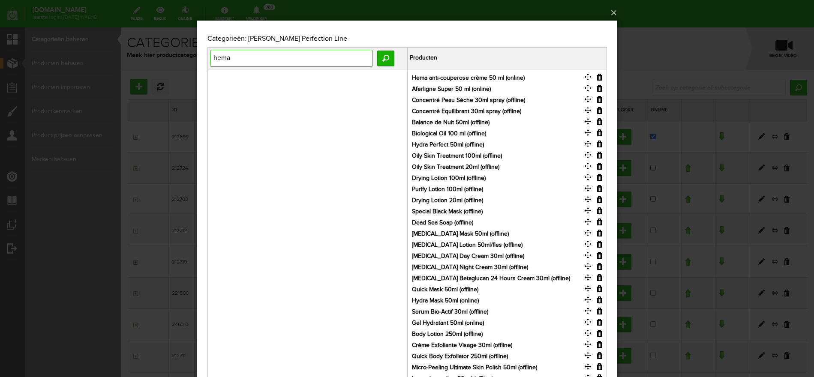
drag, startPoint x: 236, startPoint y: 56, endPoint x: 368, endPoint y: 69, distance: 132.4
type input "hydrasun"
click at [259, 81] on strong "Hydrasun 50 ml (online)" at bounding box center [243, 78] width 63 height 7
click at [400, 75] on input "button" at bounding box center [399, 77] width 6 height 6
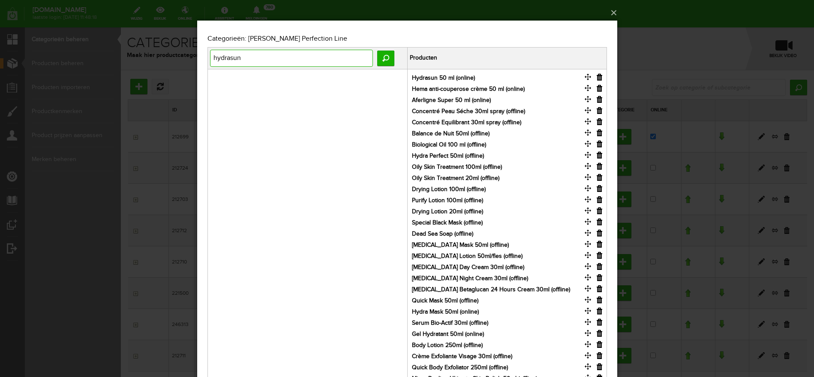
drag, startPoint x: 249, startPoint y: 53, endPoint x: 369, endPoint y: 76, distance: 122.3
type input "aha"
click at [398, 88] on input "button" at bounding box center [399, 88] width 6 height 6
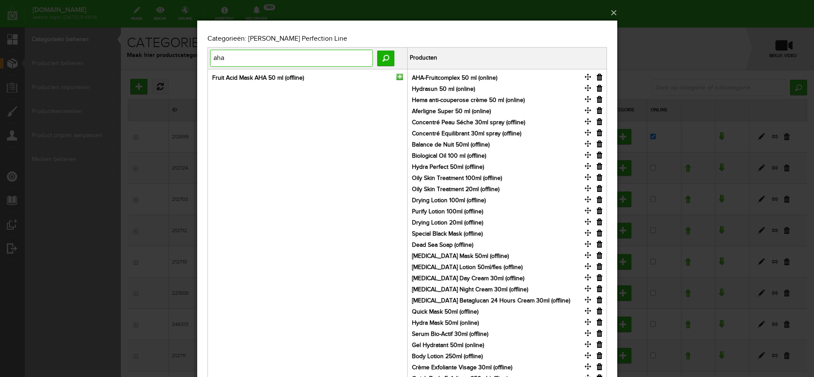
click at [236, 56] on input "aha" at bounding box center [291, 58] width 163 height 17
drag, startPoint x: 236, startPoint y: 56, endPoint x: 370, endPoint y: 79, distance: 135.8
type input "intensim"
click at [397, 74] on input "button" at bounding box center [399, 77] width 6 height 6
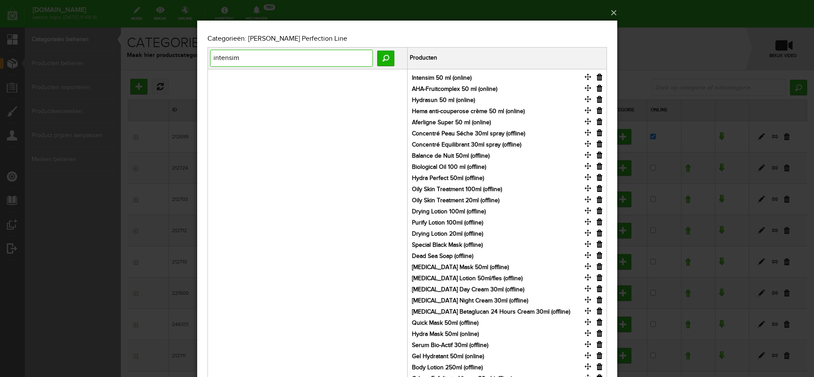
drag, startPoint x: 243, startPoint y: 57, endPoint x: 183, endPoint y: 52, distance: 60.6
type input "lait dema"
click at [399, 77] on input "button" at bounding box center [399, 77] width 6 height 6
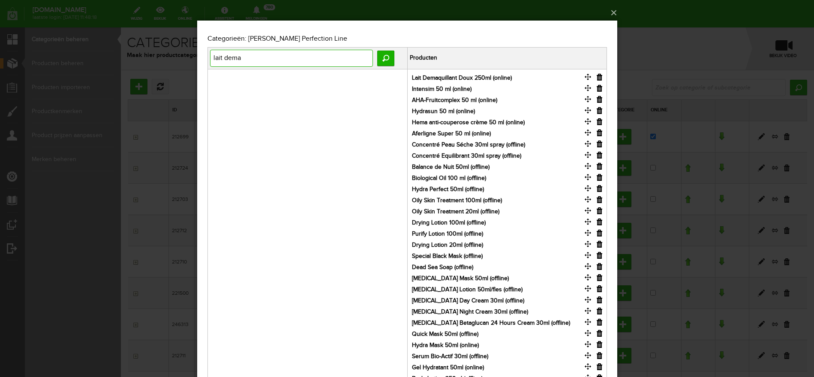
drag, startPoint x: 249, startPoint y: 58, endPoint x: 174, endPoint y: 58, distance: 74.6
type input "lipos"
click at [399, 78] on input "button" at bounding box center [399, 77] width 6 height 6
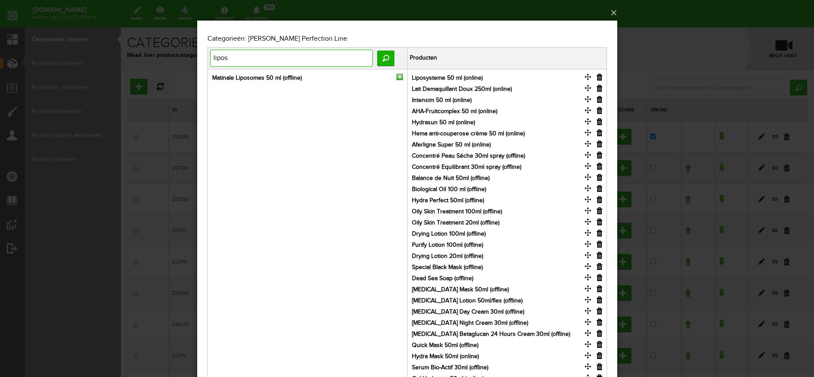
drag, startPoint x: 196, startPoint y: 56, endPoint x: 107, endPoint y: 55, distance: 89.6
type input "sebor"
click at [400, 77] on input "button" at bounding box center [399, 77] width 6 height 6
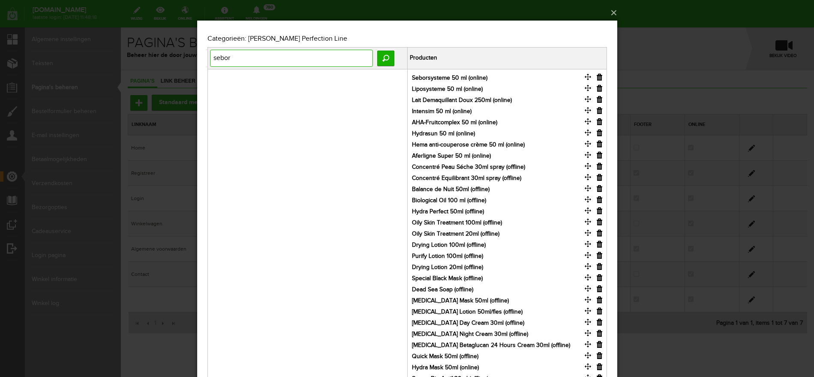
click at [280, 60] on input "sebor" at bounding box center [291, 58] width 163 height 17
click at [616, 12] on button "×" at bounding box center [410, 12] width 420 height 19
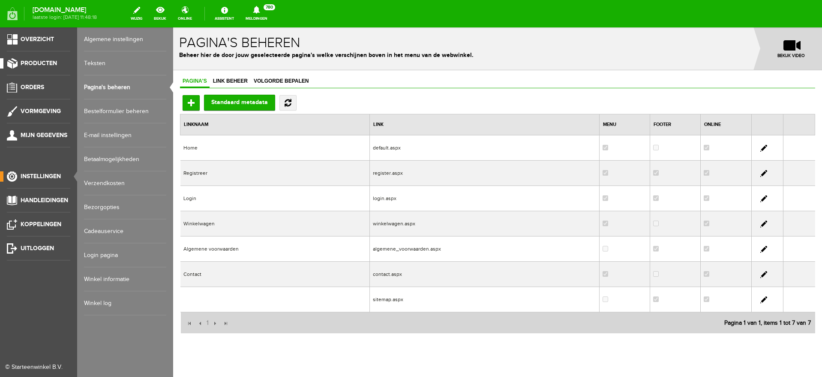
click at [30, 60] on span "Producten" at bounding box center [39, 63] width 36 height 7
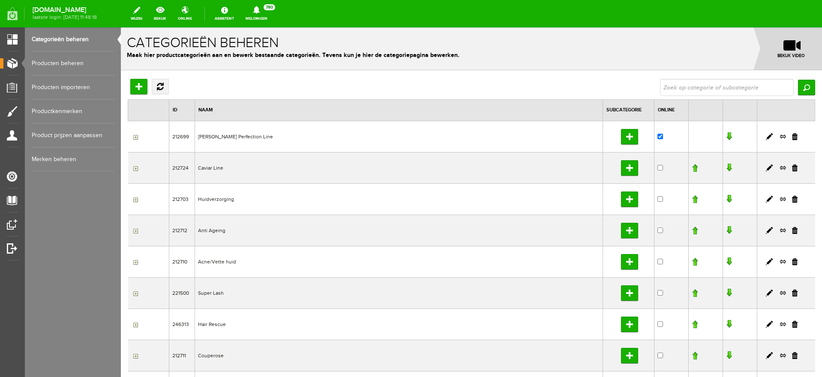
click at [53, 59] on link "Producten beheren" at bounding box center [73, 63] width 82 height 24
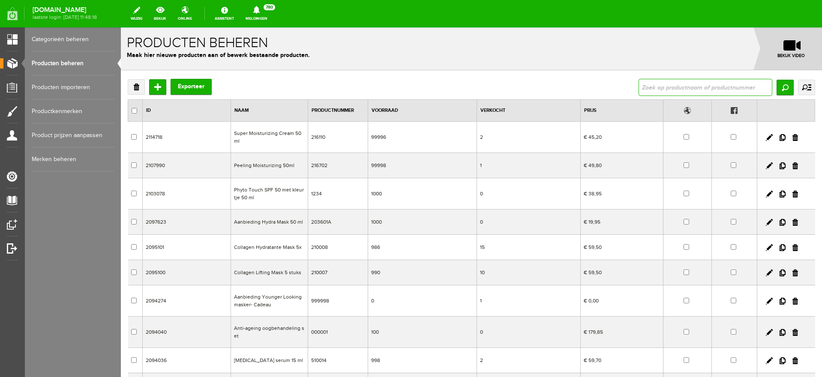
click at [651, 89] on input "text" at bounding box center [706, 87] width 134 height 17
type input "concentr"
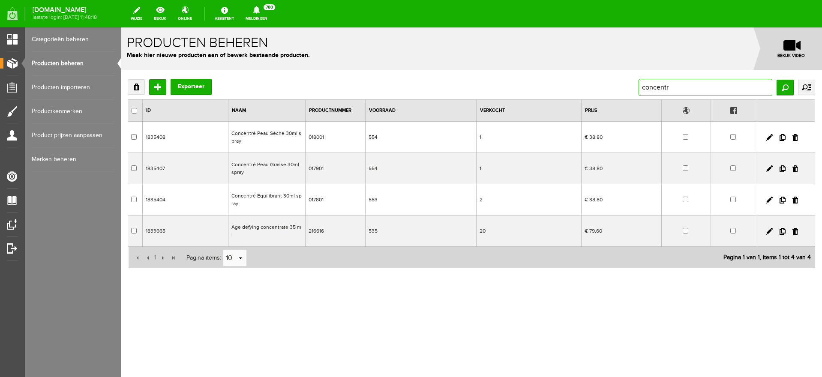
drag, startPoint x: 713, startPoint y: 87, endPoint x: 546, endPoint y: 88, distance: 166.4
click at [546, 88] on div "Verwijderen Toevoegen Exporteer concentr Zoeken uitgebreid zoeken Categorie [PE…" at bounding box center [472, 87] width 688 height 17
type input "meta"
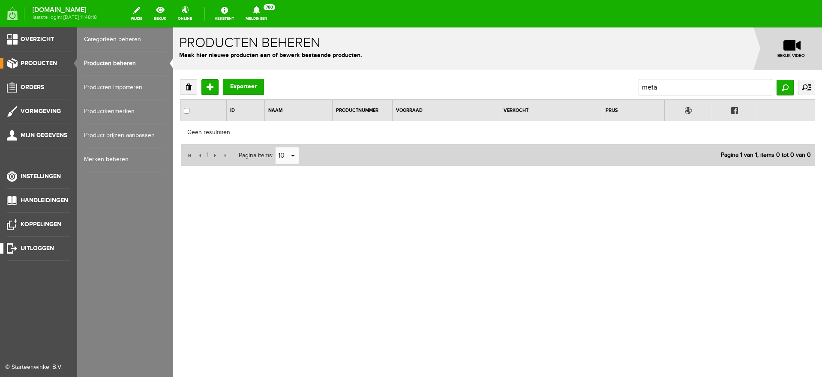
click at [37, 248] on span "Uitloggen" at bounding box center [37, 248] width 33 height 7
